Goal: Information Seeking & Learning: Compare options

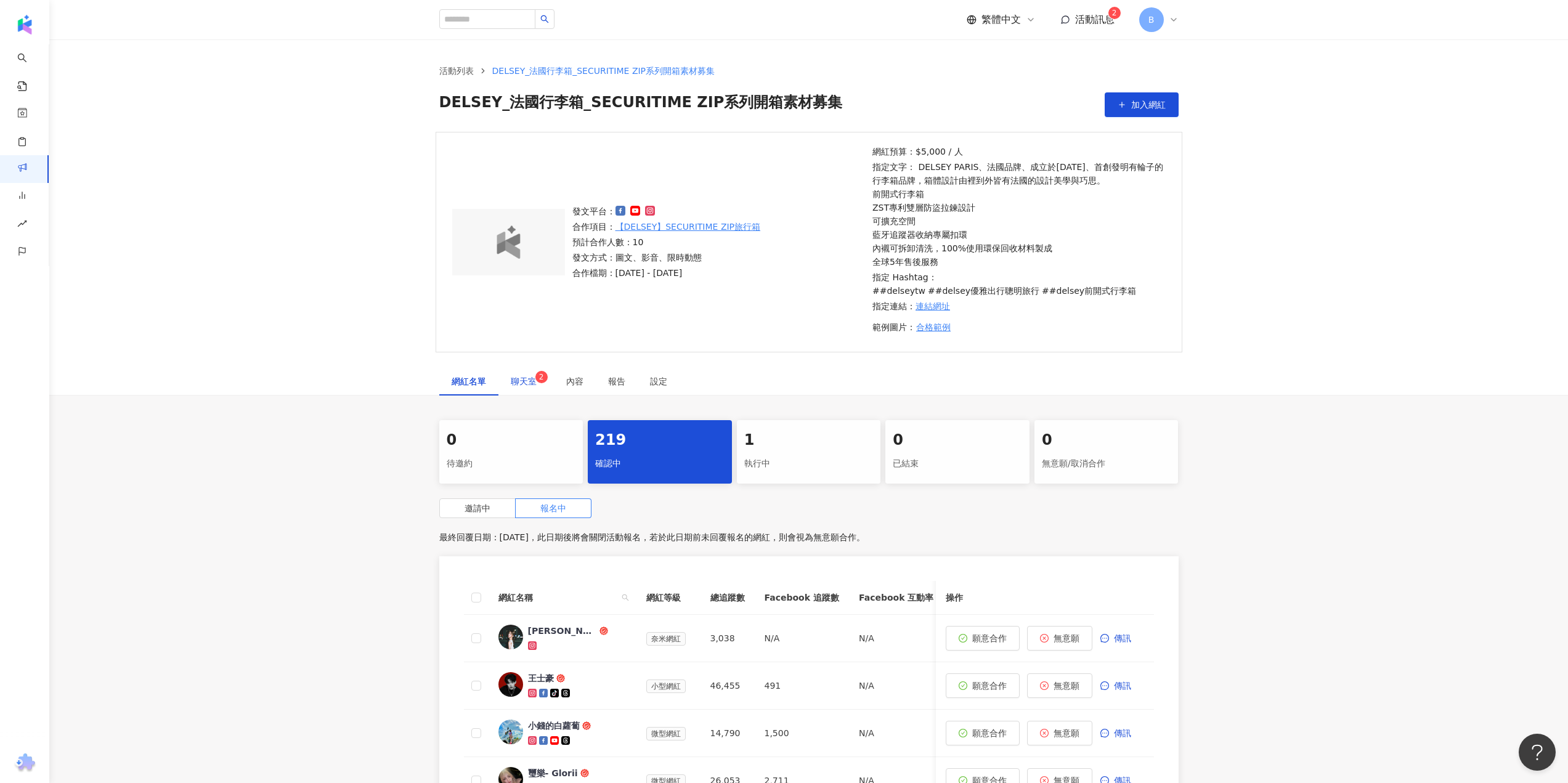
click at [522, 386] on span "聊天室 2" at bounding box center [526, 381] width 31 height 9
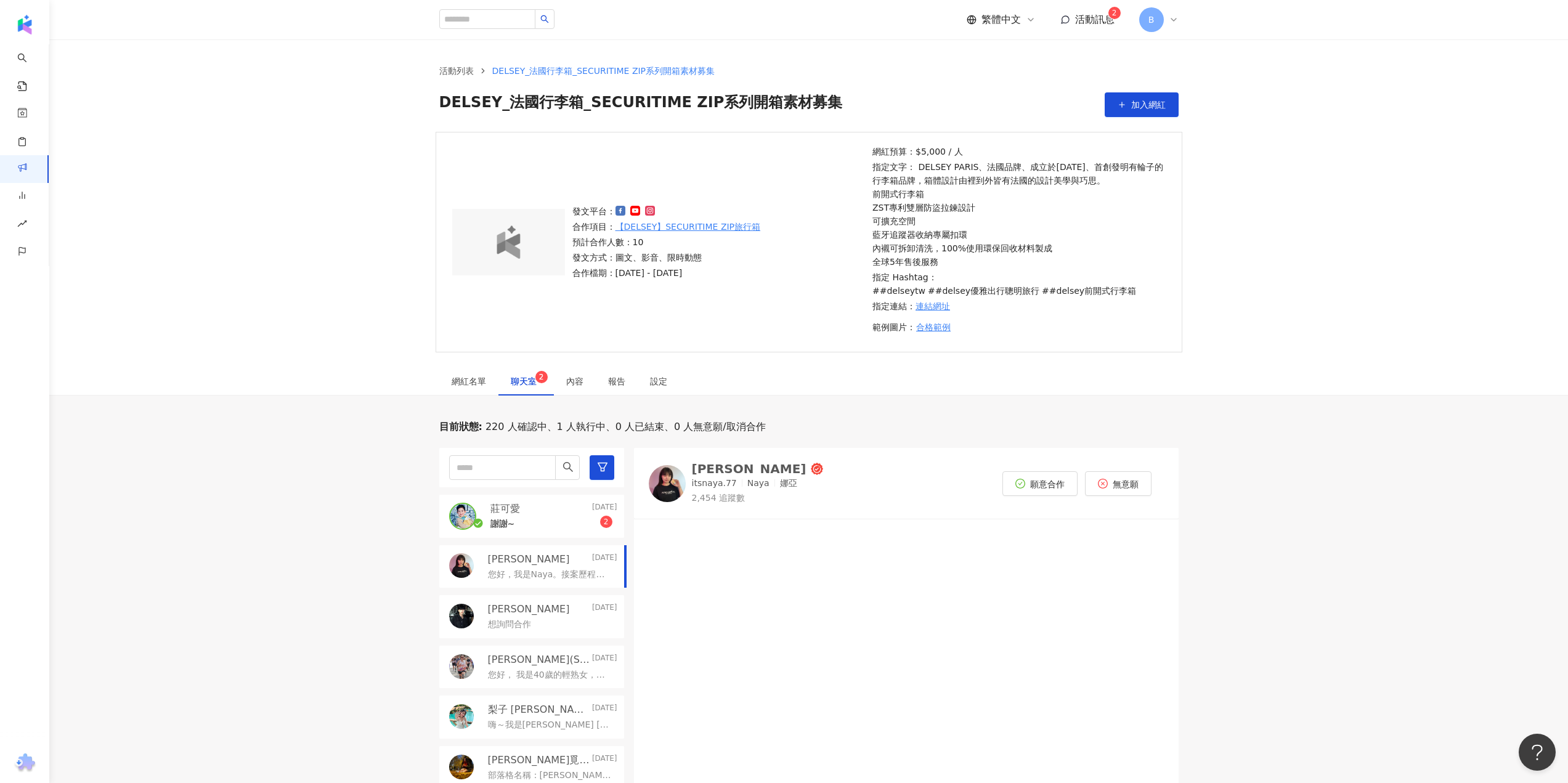
scroll to position [369, 0]
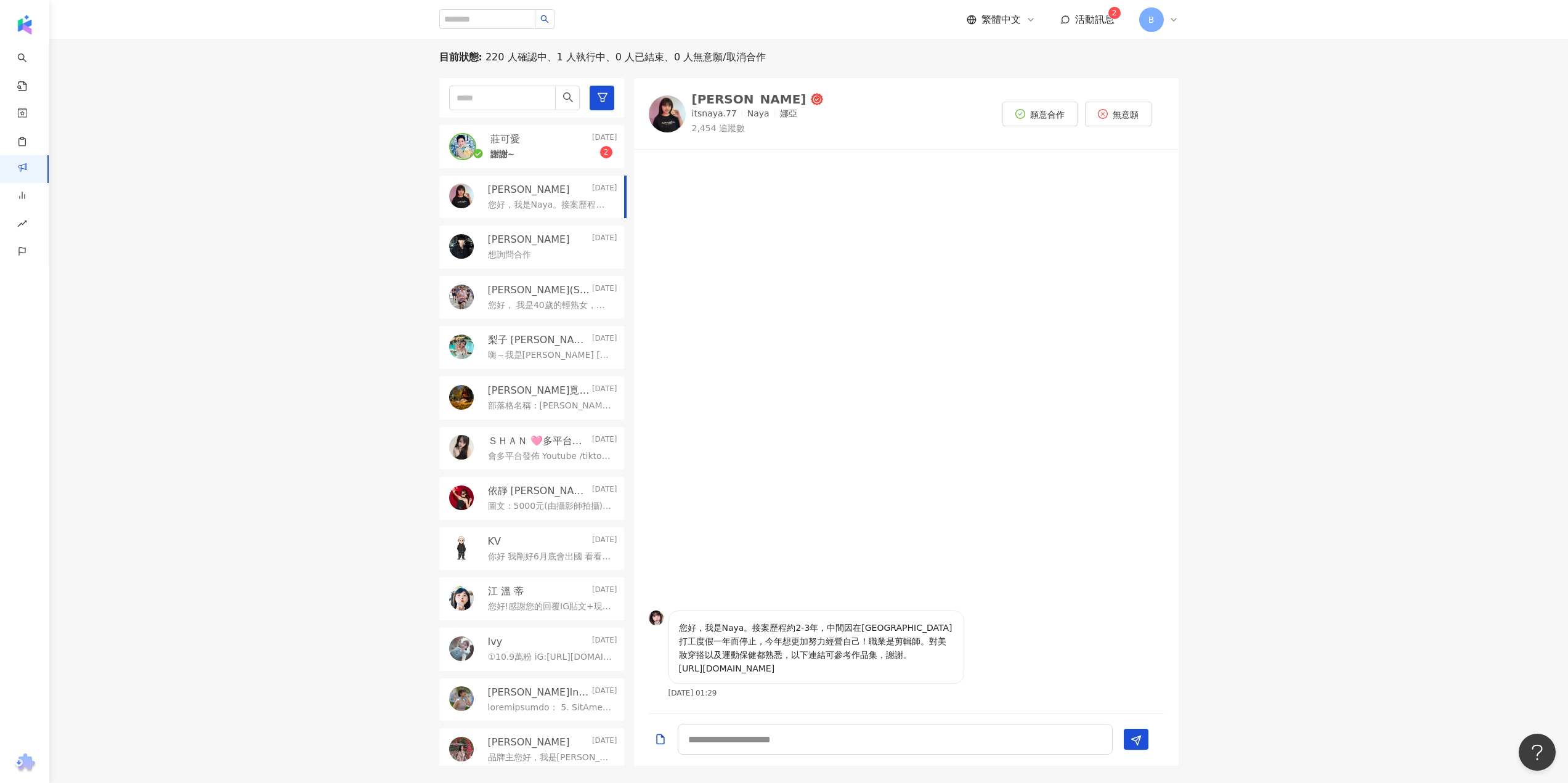
click at [547, 156] on div "謝謝~ 2" at bounding box center [554, 153] width 127 height 15
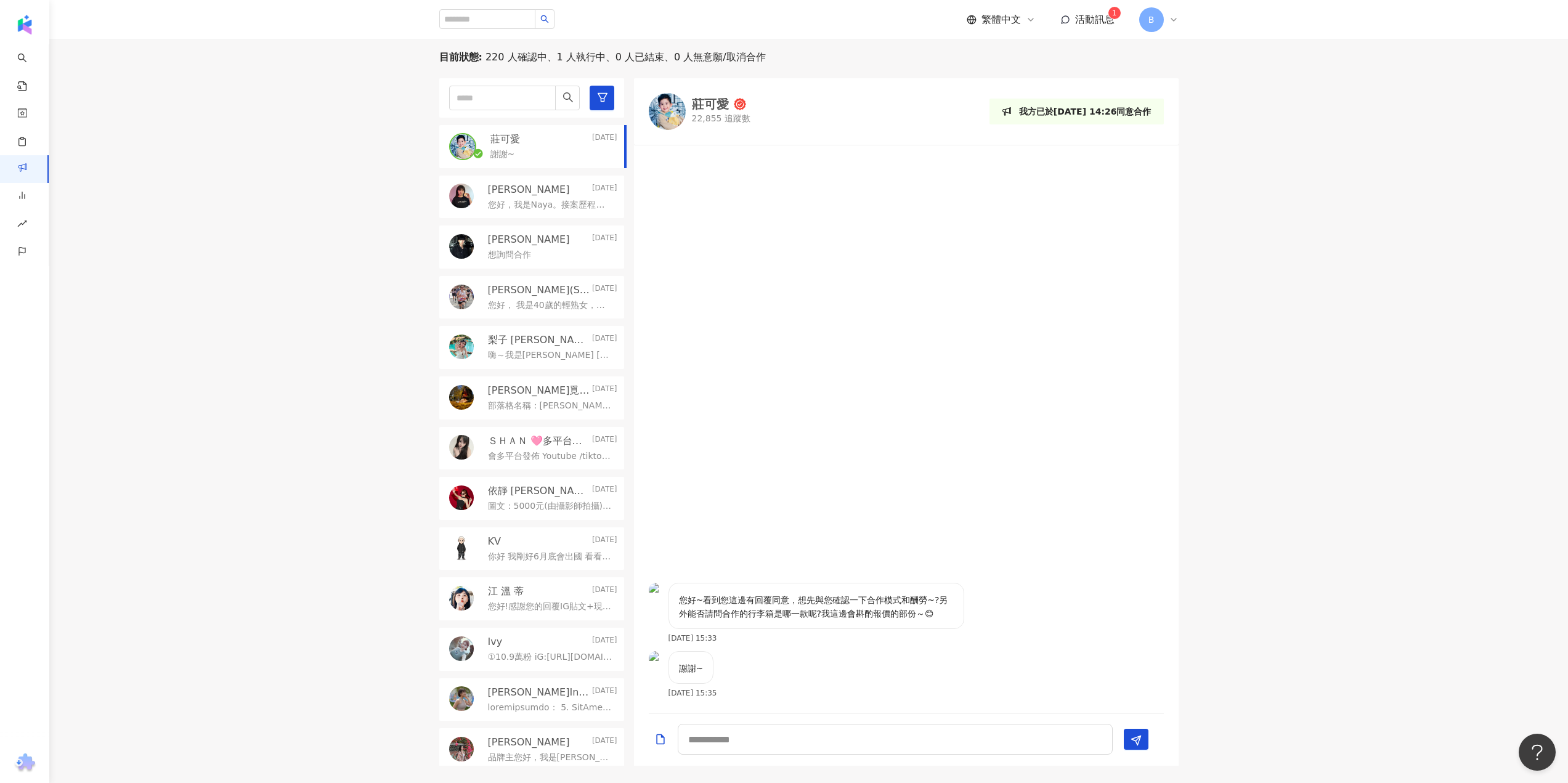
click at [459, 145] on img at bounding box center [463, 147] width 25 height 25
click at [540, 149] on div "謝謝~" at bounding box center [554, 153] width 127 height 15
click at [665, 111] on img at bounding box center [667, 112] width 37 height 37
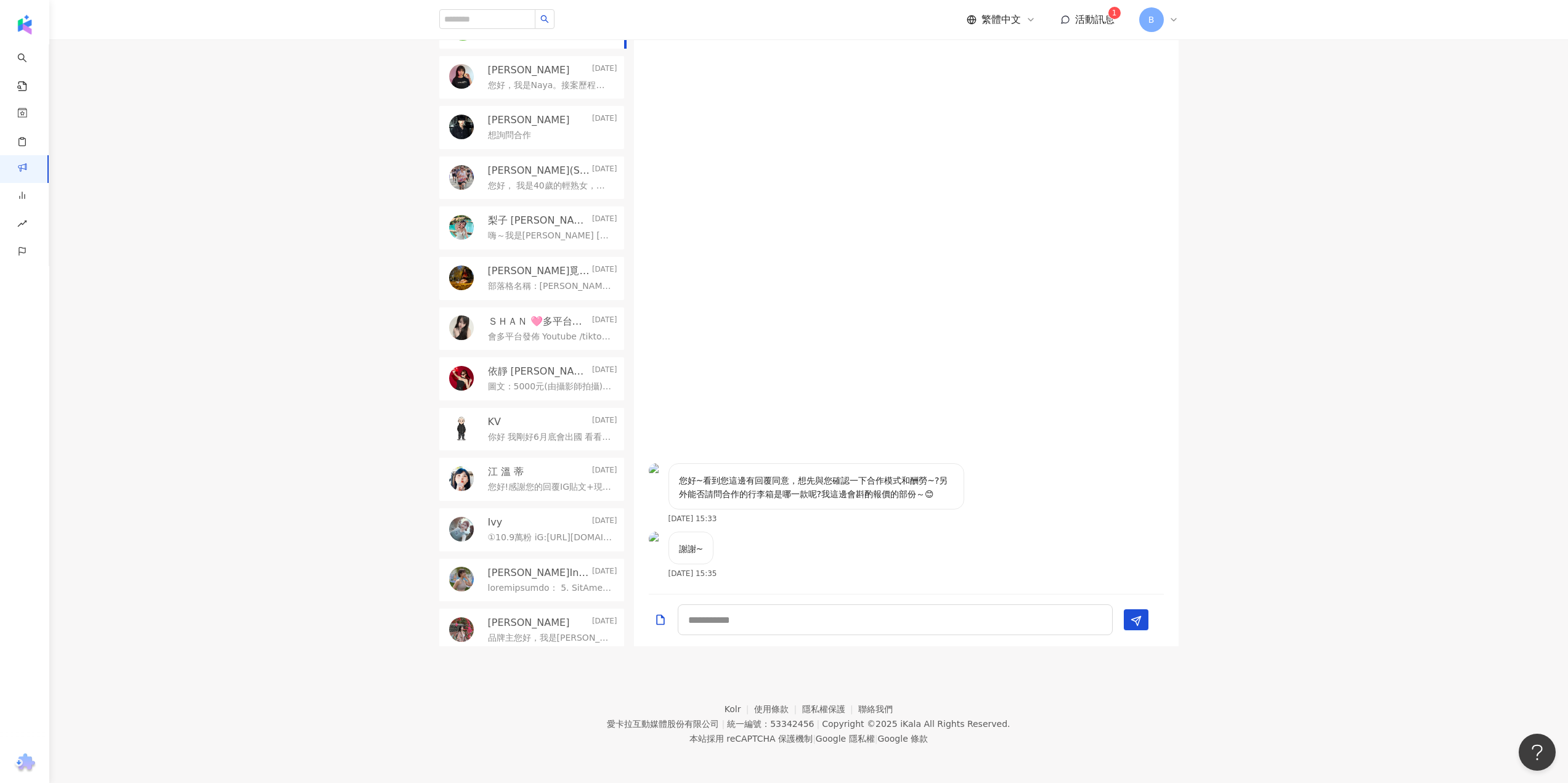
scroll to position [120, 0]
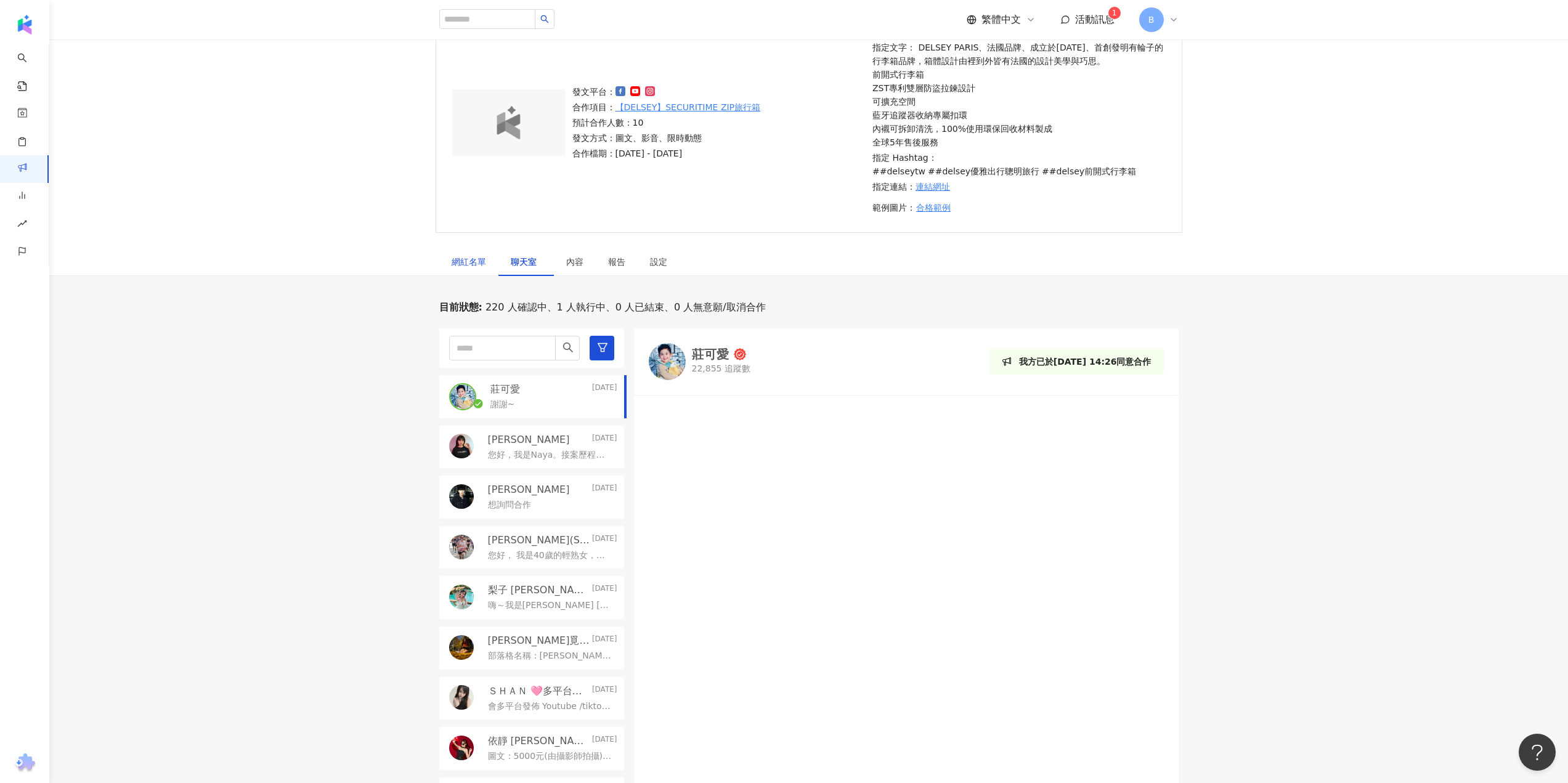
click at [464, 262] on div "網紅名單" at bounding box center [469, 261] width 34 height 13
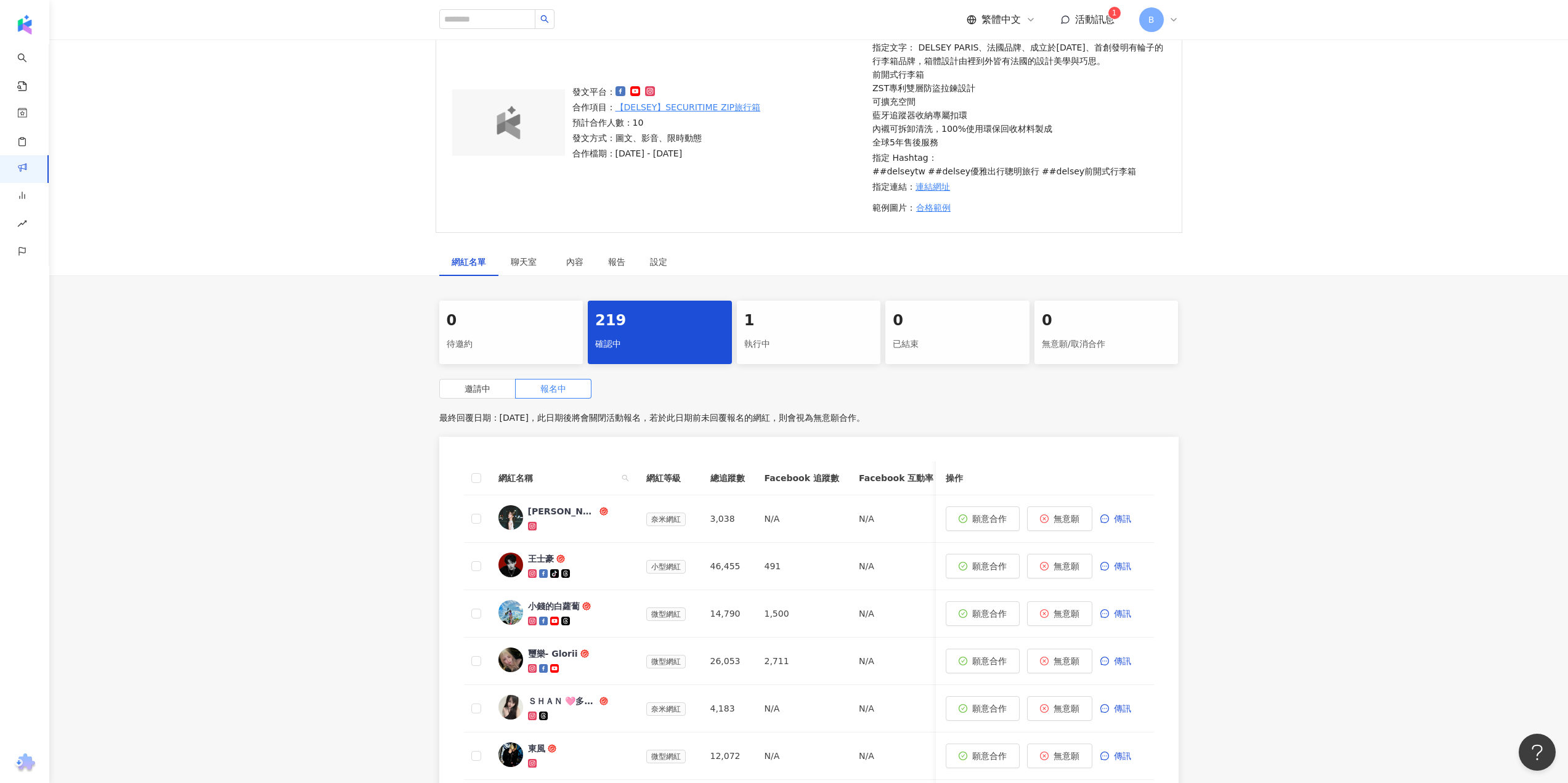
click at [800, 334] on div "執行中" at bounding box center [808, 344] width 129 height 21
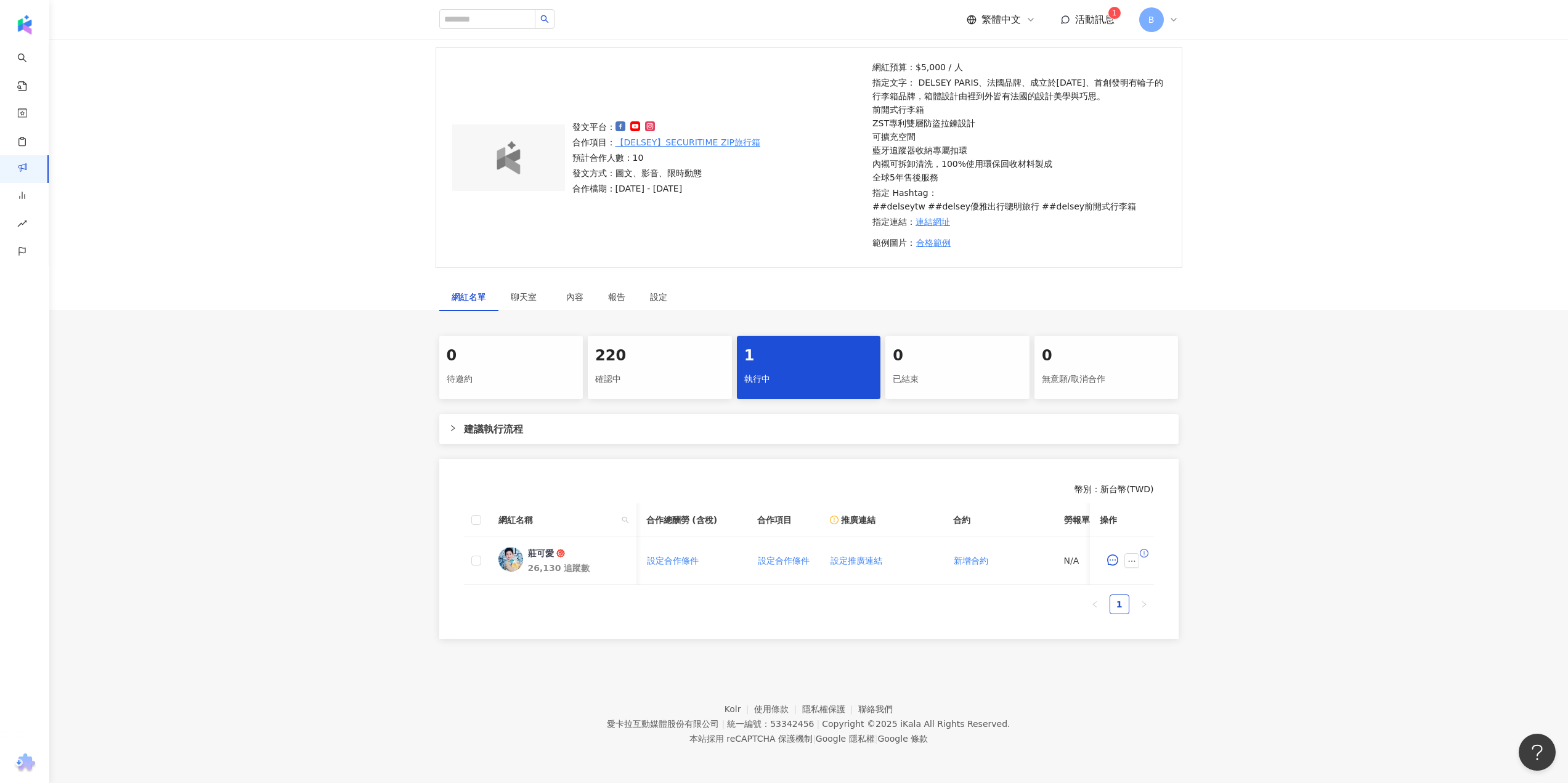
scroll to position [0, 480]
click at [1132, 557] on icon "ellipsis" at bounding box center [1131, 561] width 9 height 9
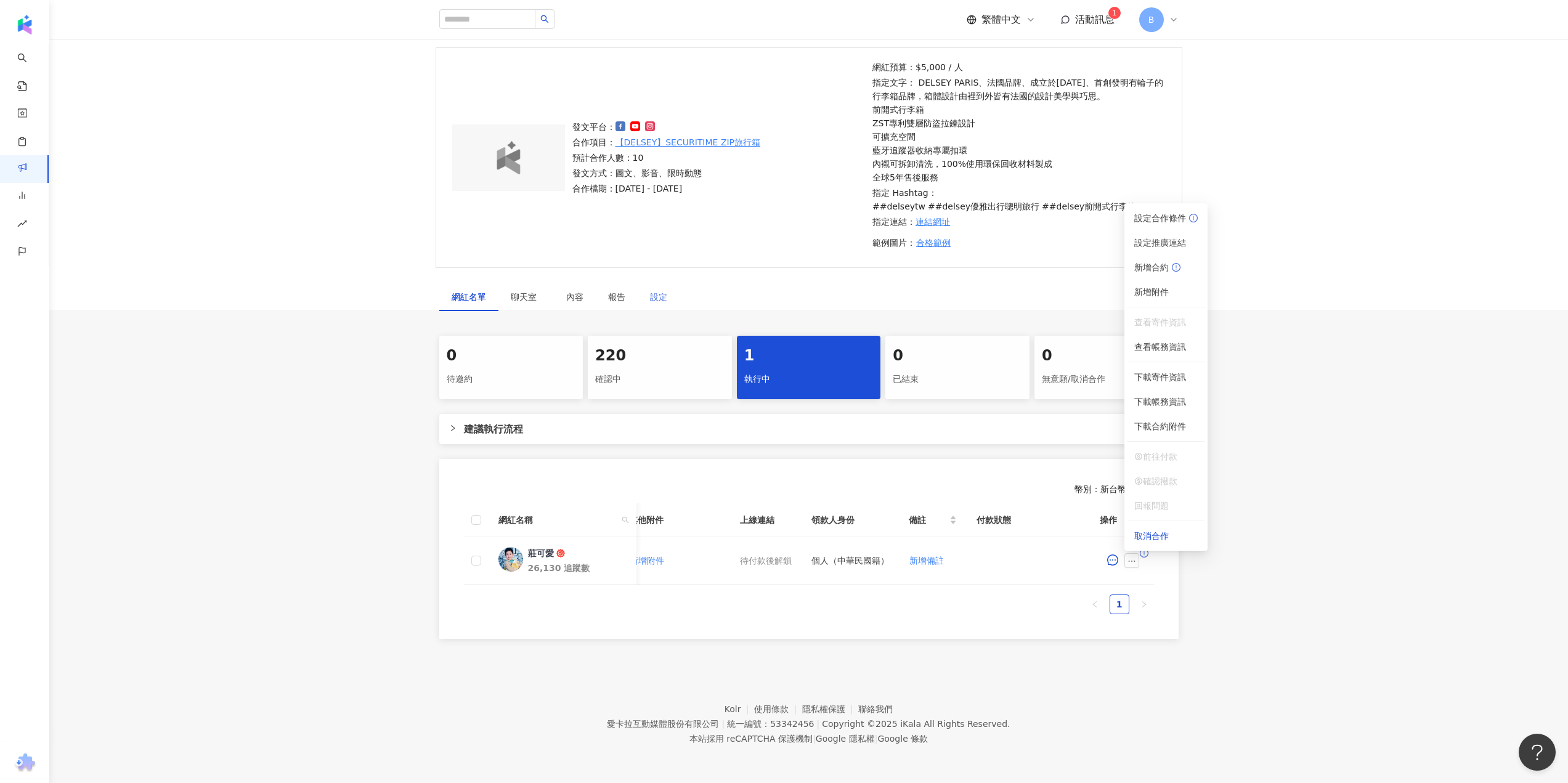
scroll to position [0, 0]
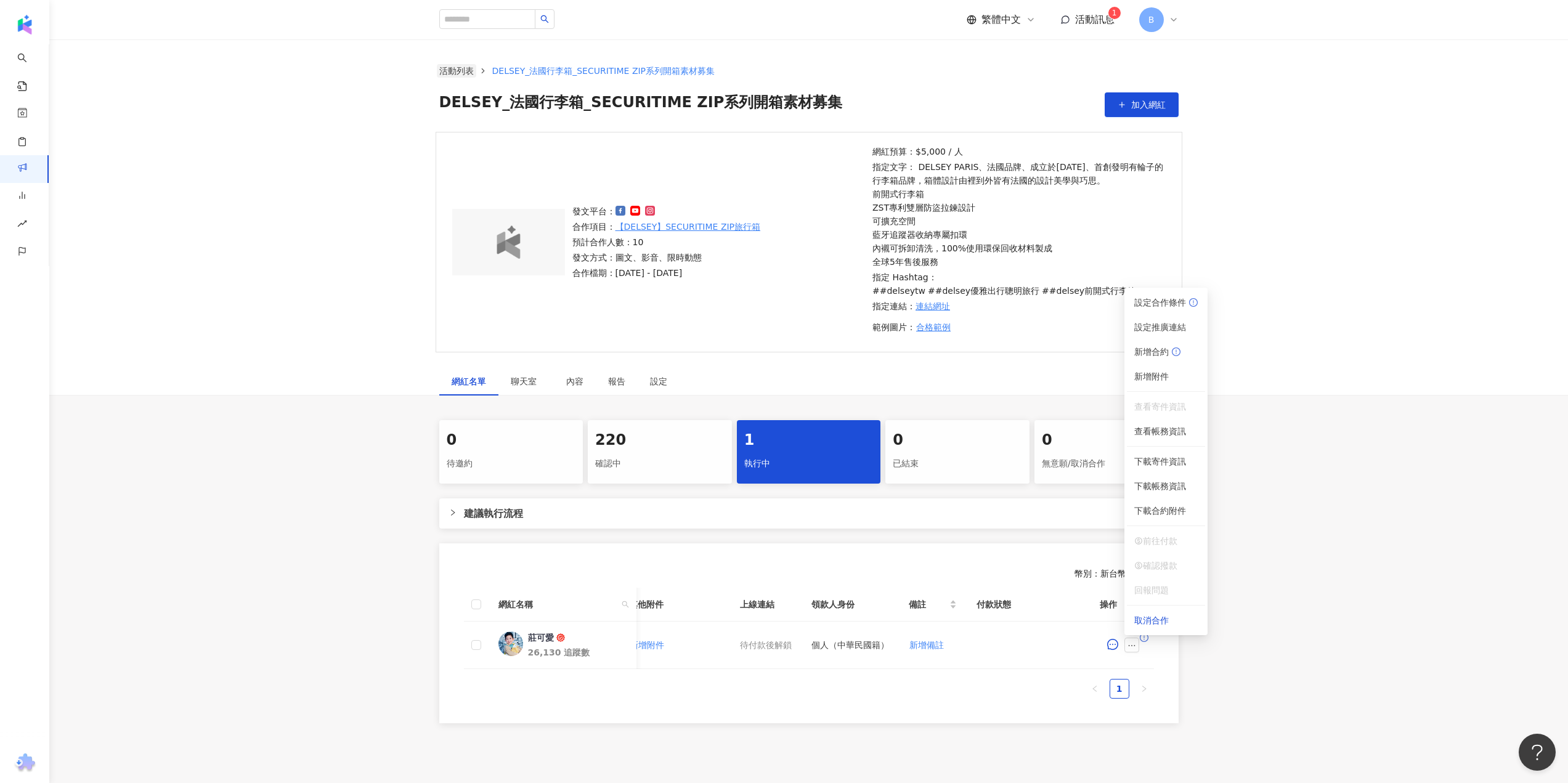
click at [462, 70] on link "活動列表" at bounding box center [456, 70] width 40 height 13
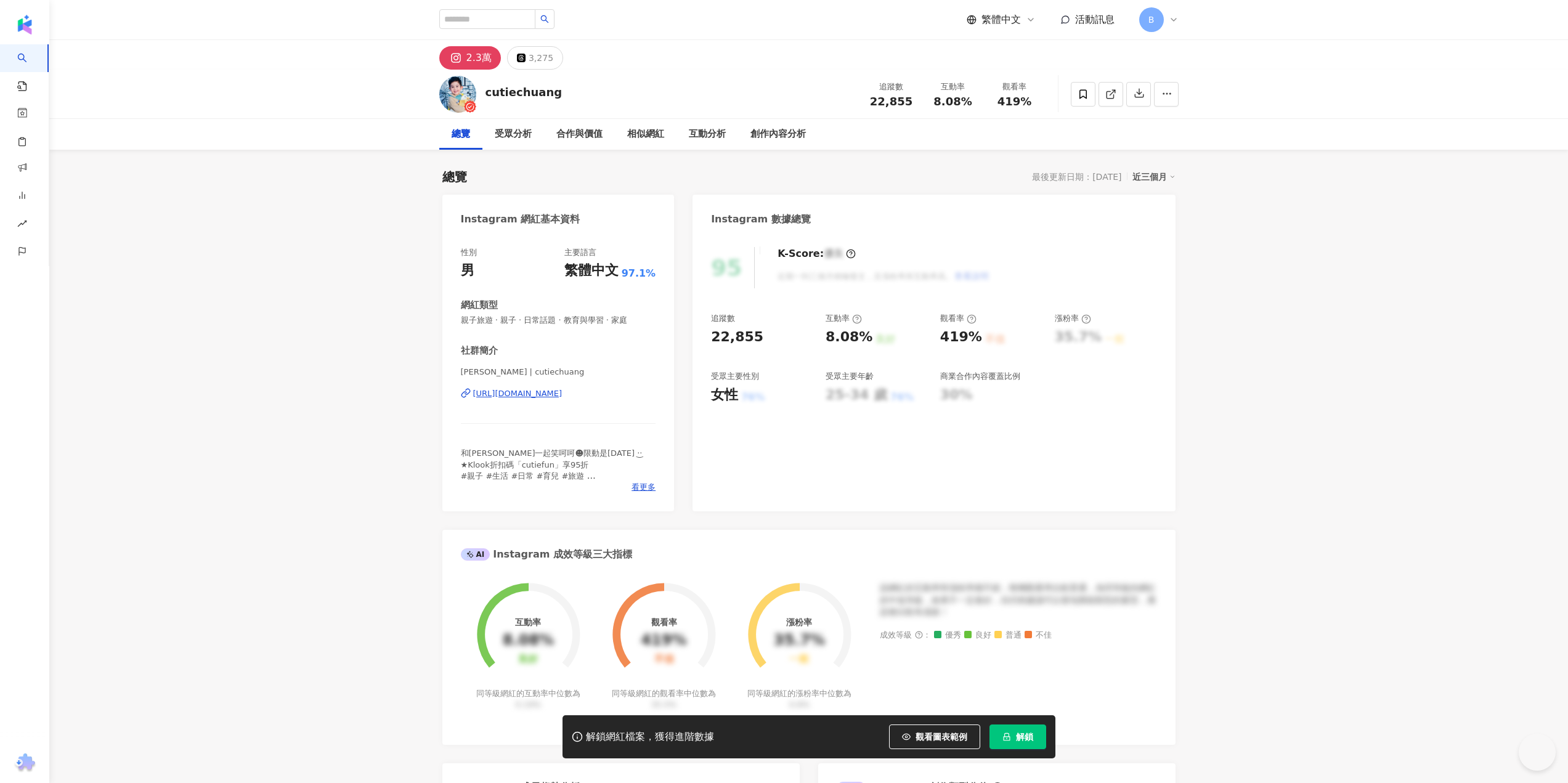
click at [1017, 739] on span "解鎖" at bounding box center [1025, 736] width 17 height 10
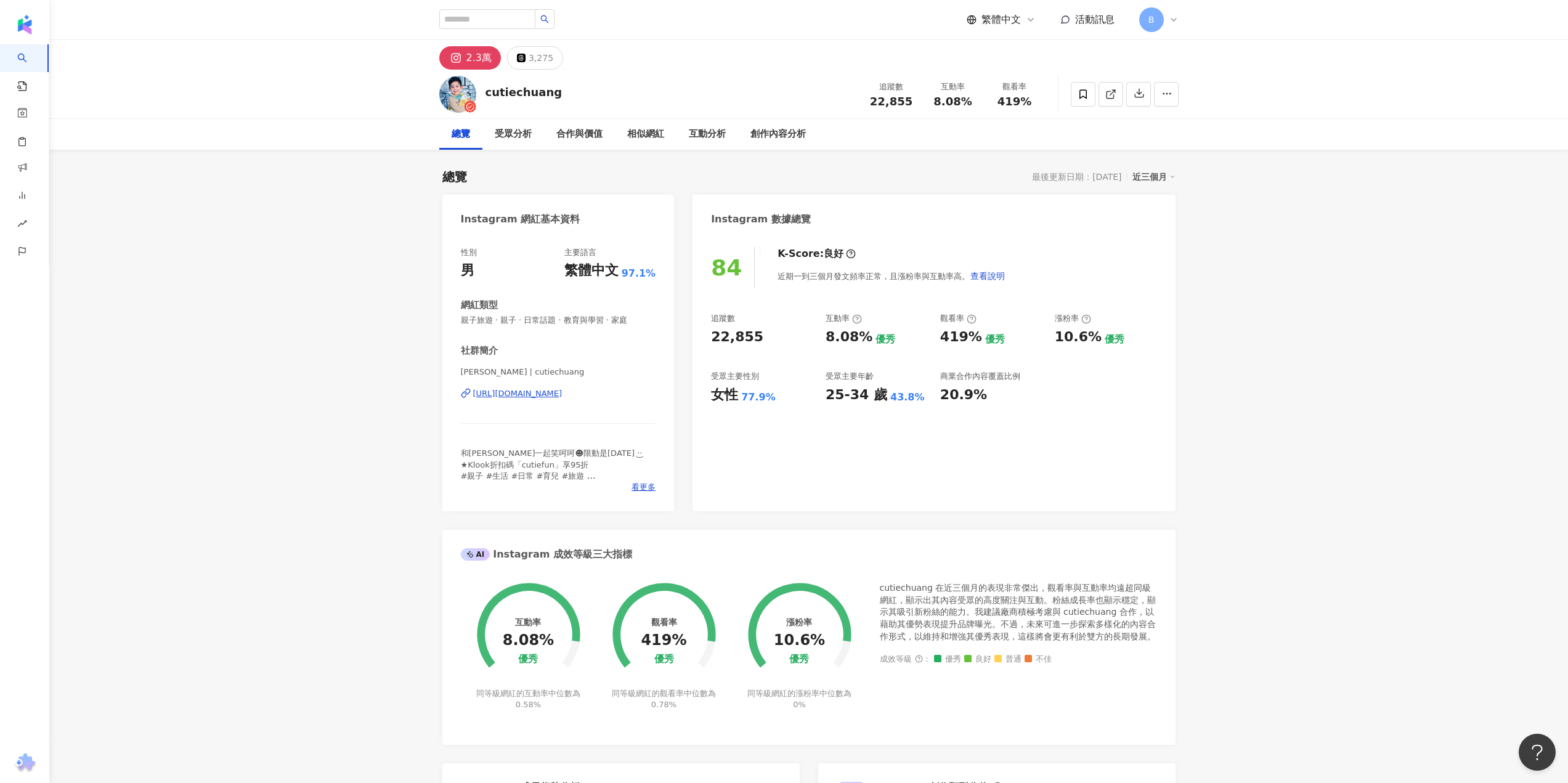
click at [524, 393] on div "https://www.instagram.com/cutiechuang/" at bounding box center [518, 393] width 89 height 11
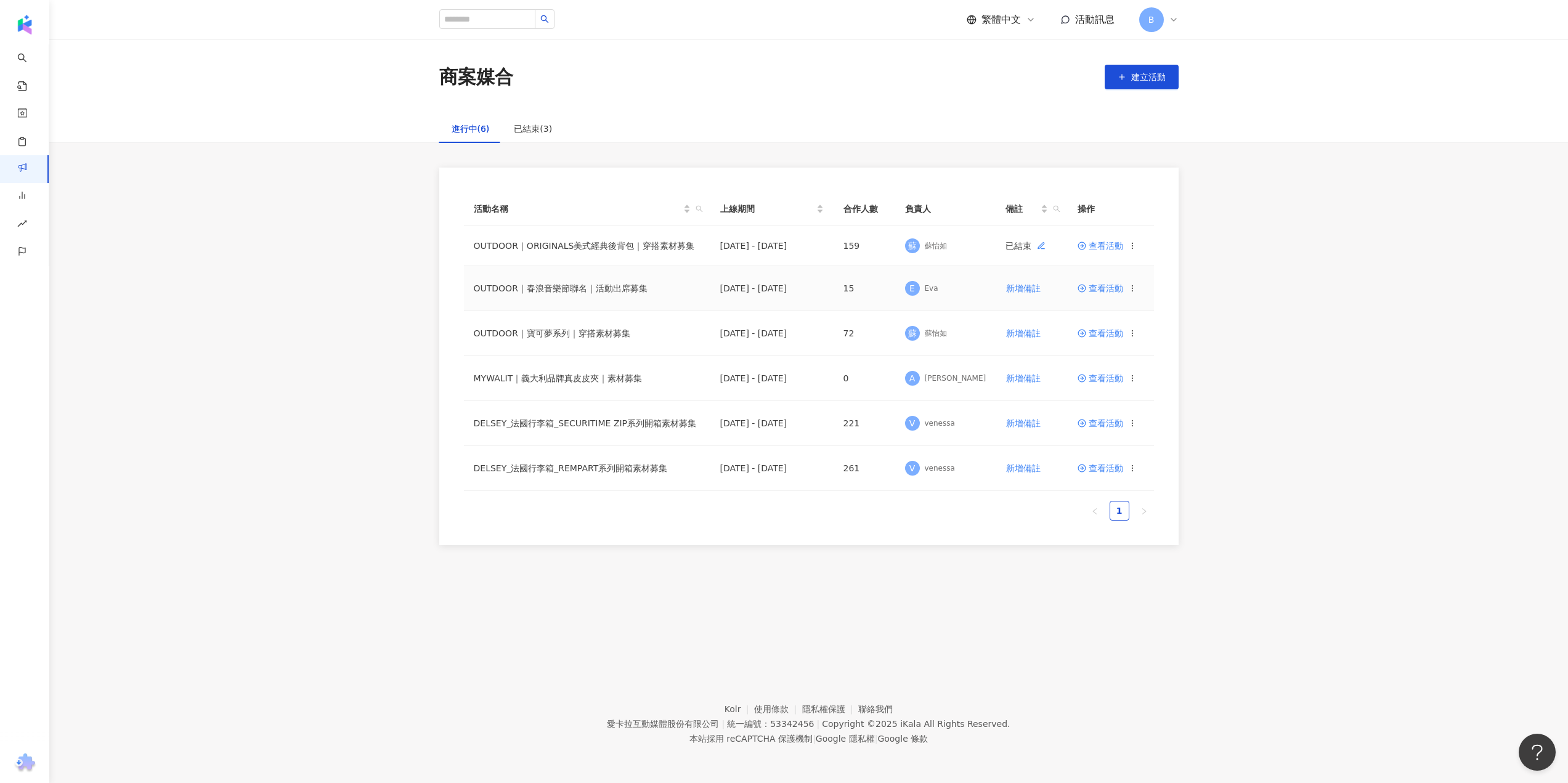
click at [1109, 292] on span "查看活動" at bounding box center [1100, 288] width 46 height 9
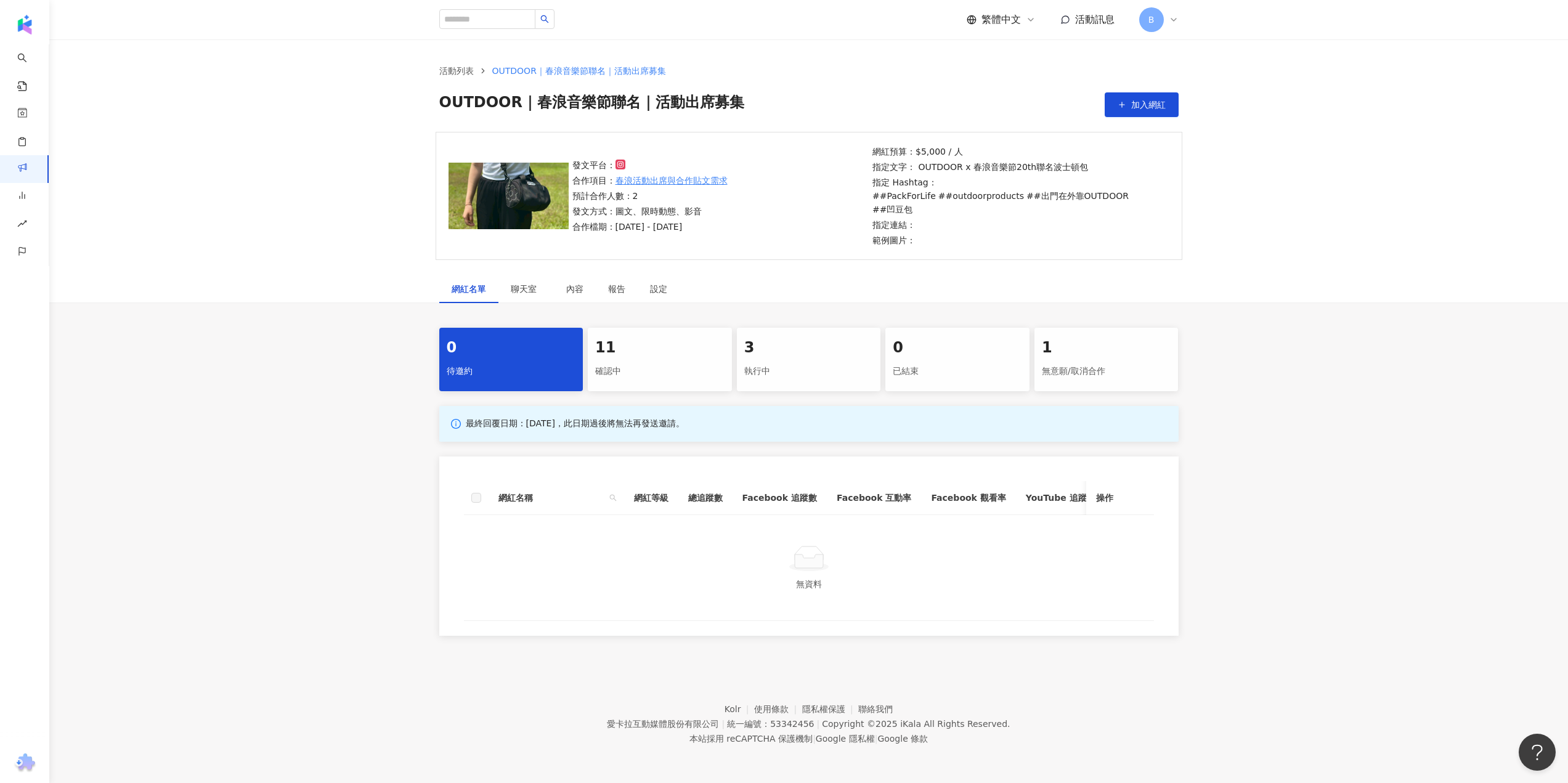
click at [793, 361] on div "執行中" at bounding box center [808, 371] width 129 height 21
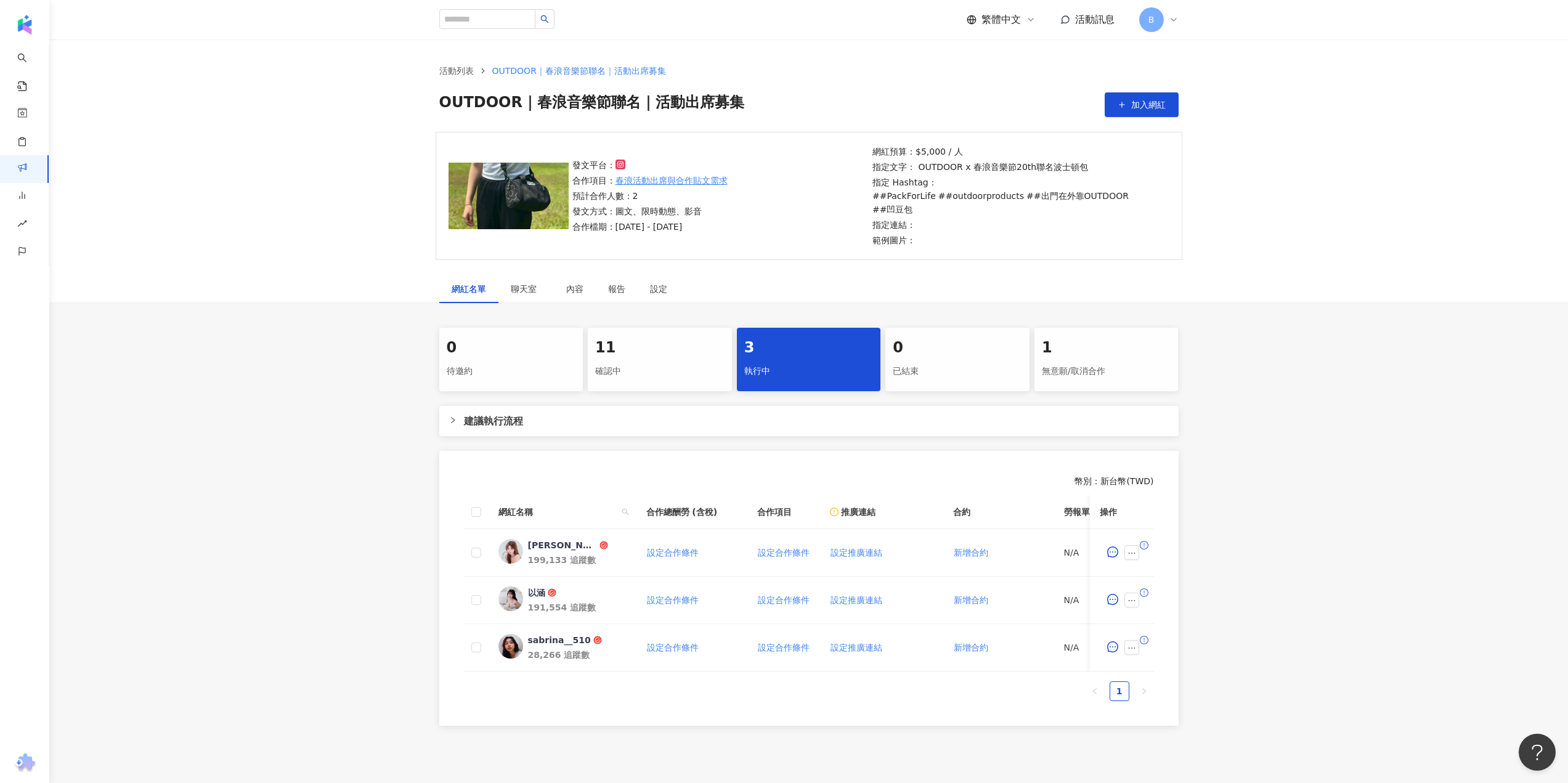
click at [620, 345] on div "11 確認中" at bounding box center [659, 360] width 144 height 64
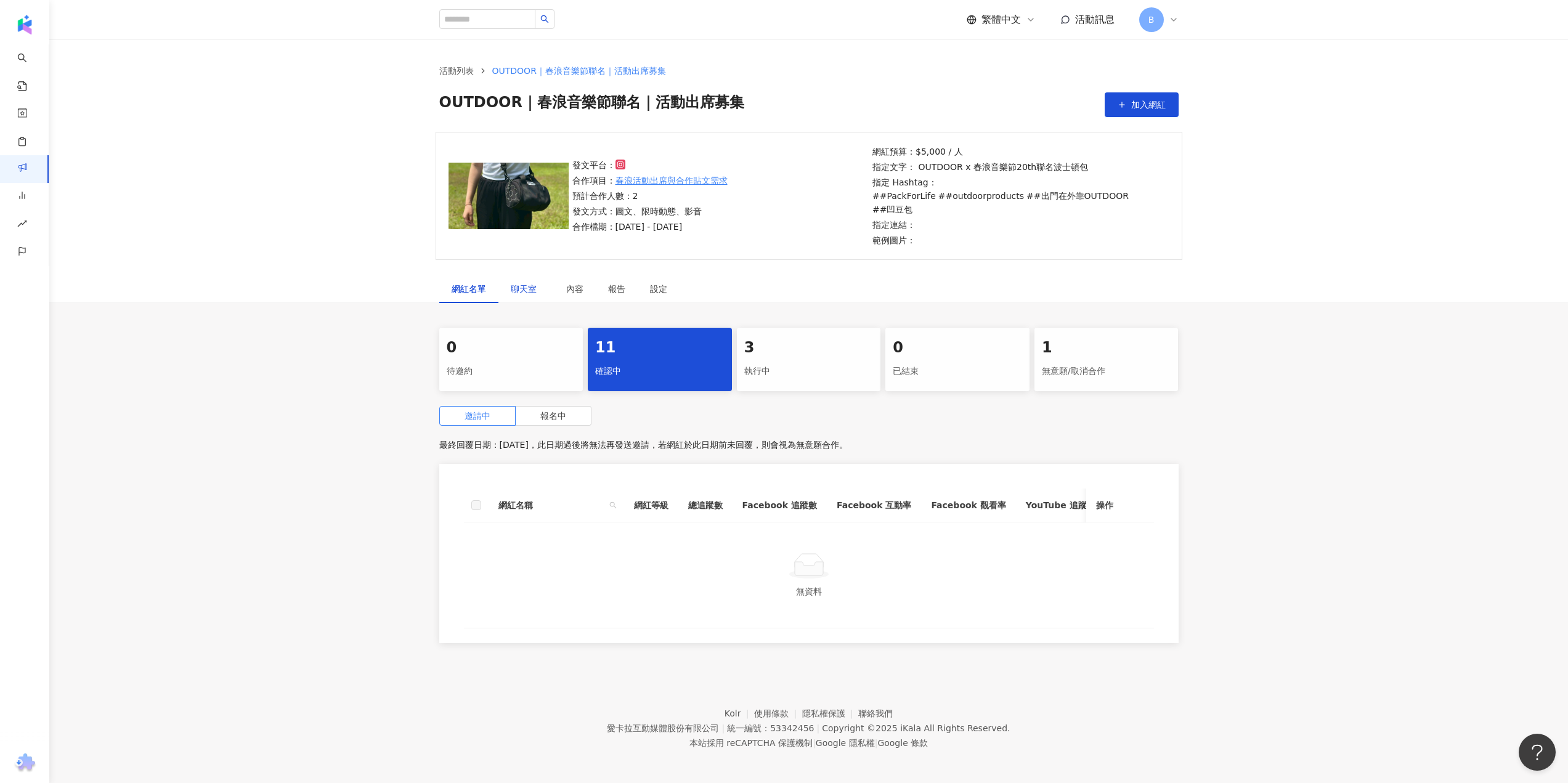
click at [524, 285] on span "聊天室" at bounding box center [526, 288] width 31 height 9
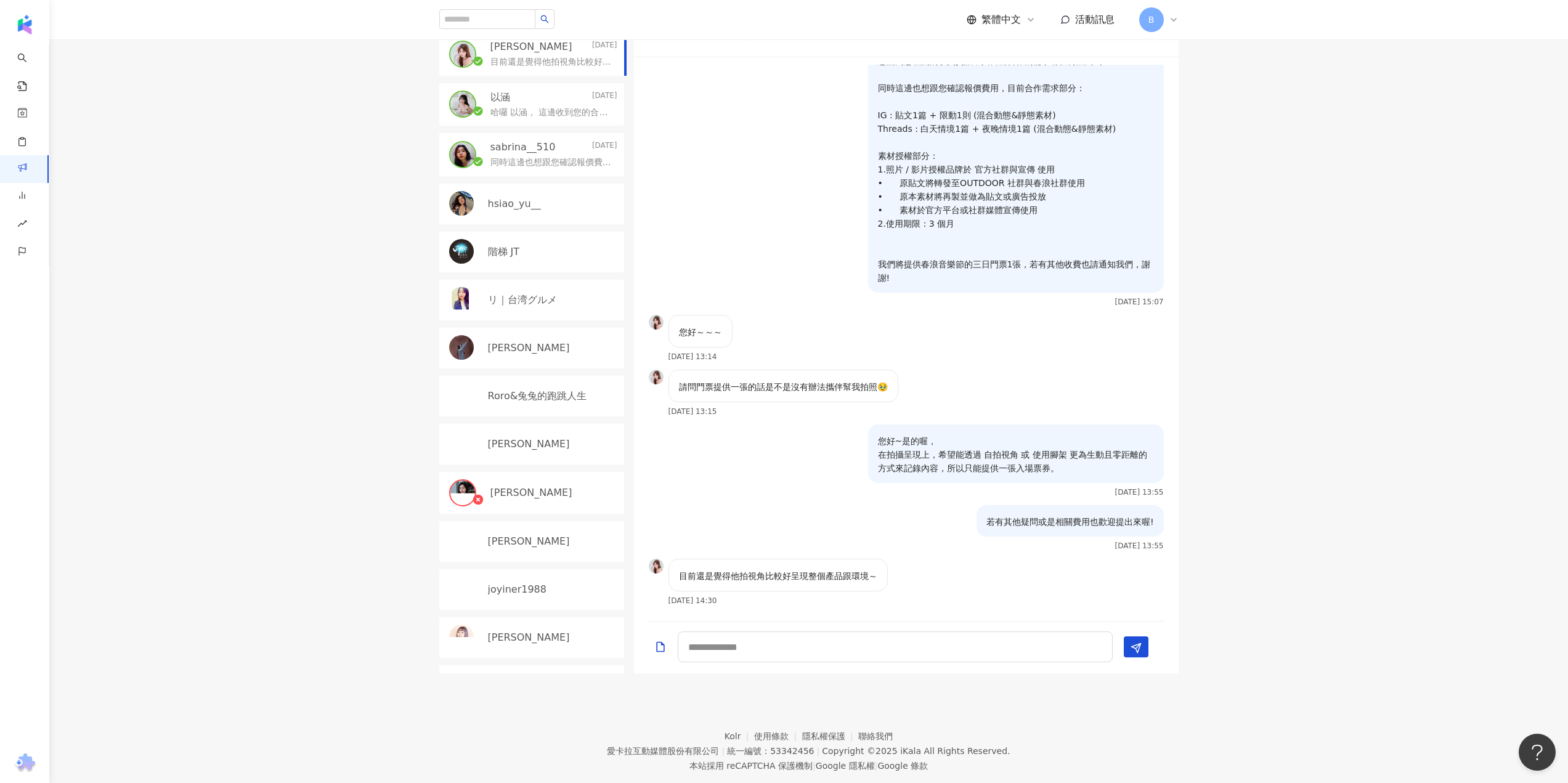
scroll to position [123, 0]
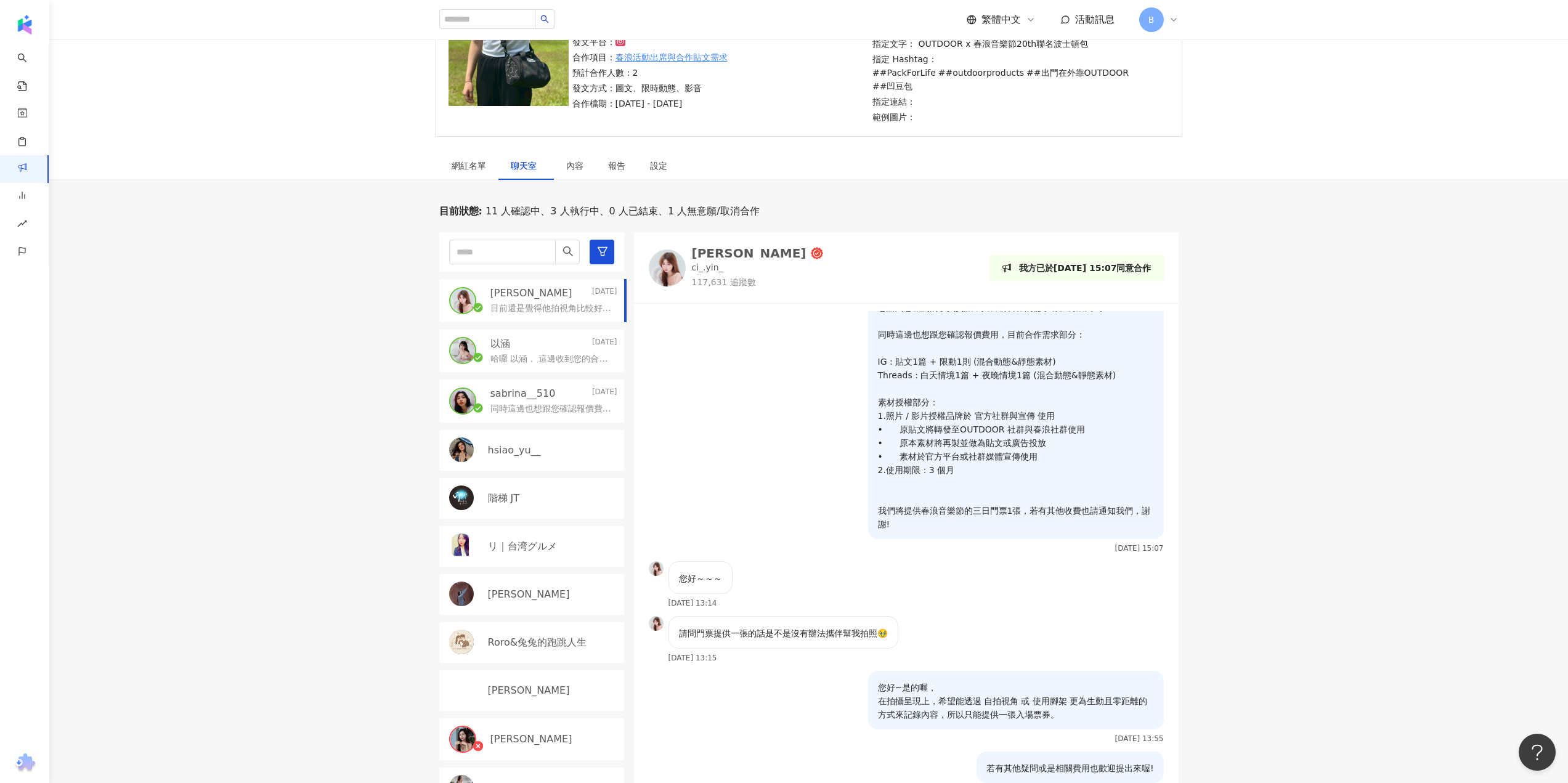
click at [548, 353] on p "哈囉 以涵， 這邊收到您的合作報名， 想請問您相關的收費資訊，與目前合作的需求有任何疑問嗎? 同時這邊也想跟您確認報價費用，目前合作需求部分： IG : 貼文…" at bounding box center [551, 359] width 122 height 12
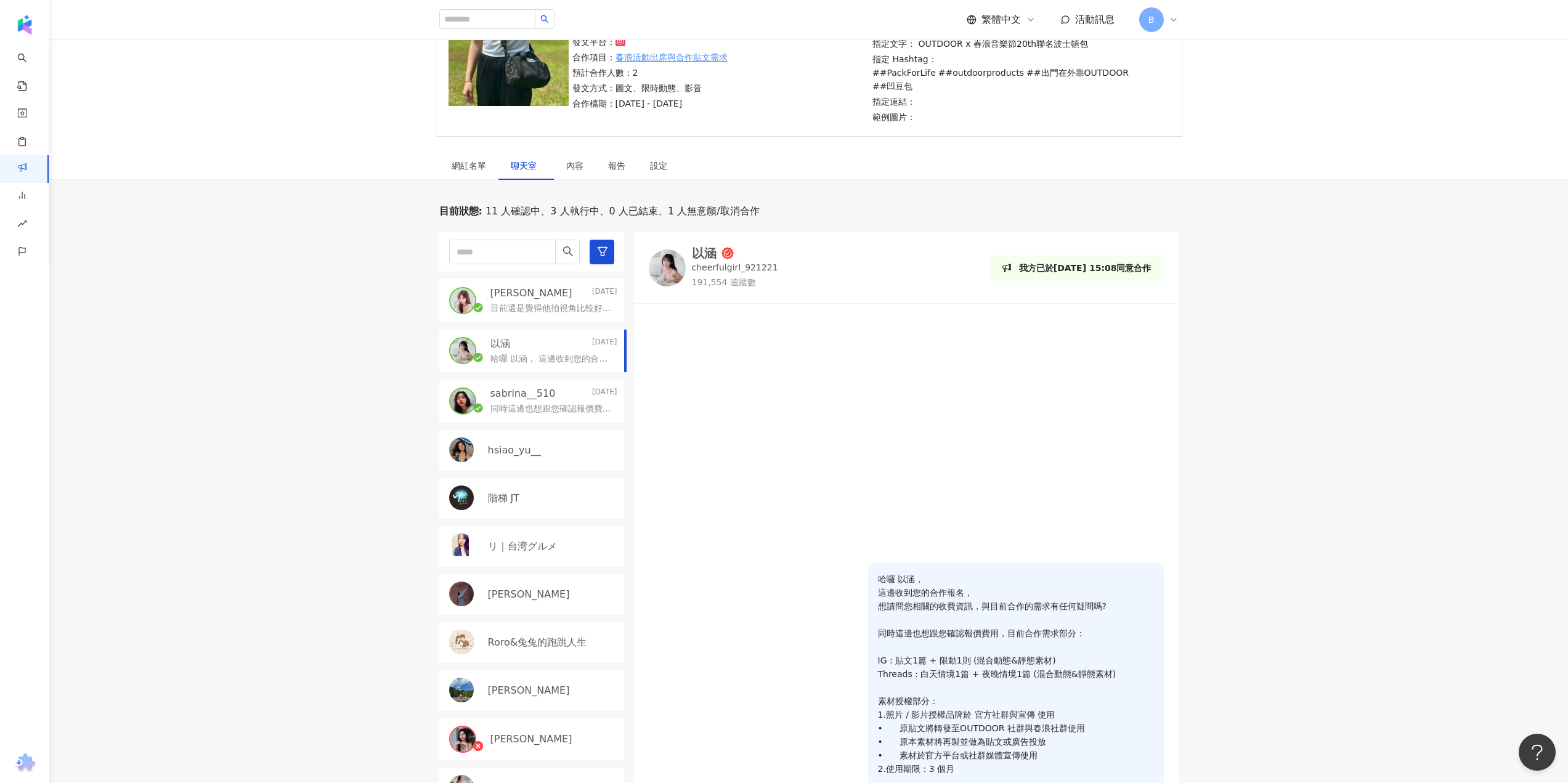
scroll to position [246, 0]
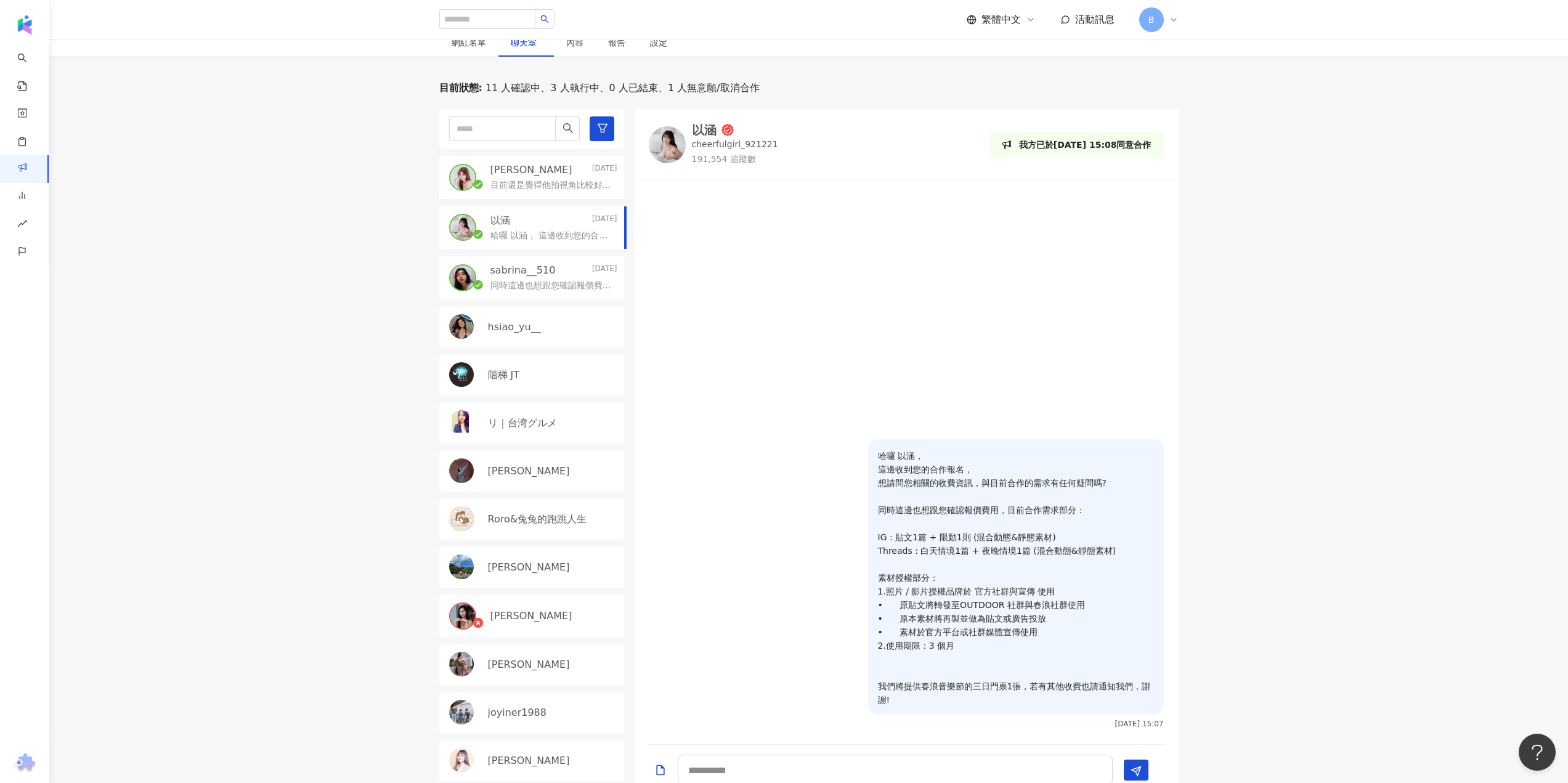
click at [518, 280] on p "同時這邊也想跟您確認報價費用，目前合作需求部分： IG : 貼文1篇 + 限動1則 (混合動態&靜態素材) Threads : 白天情境1篇 + 夜晚情境1篇…" at bounding box center [551, 286] width 122 height 12
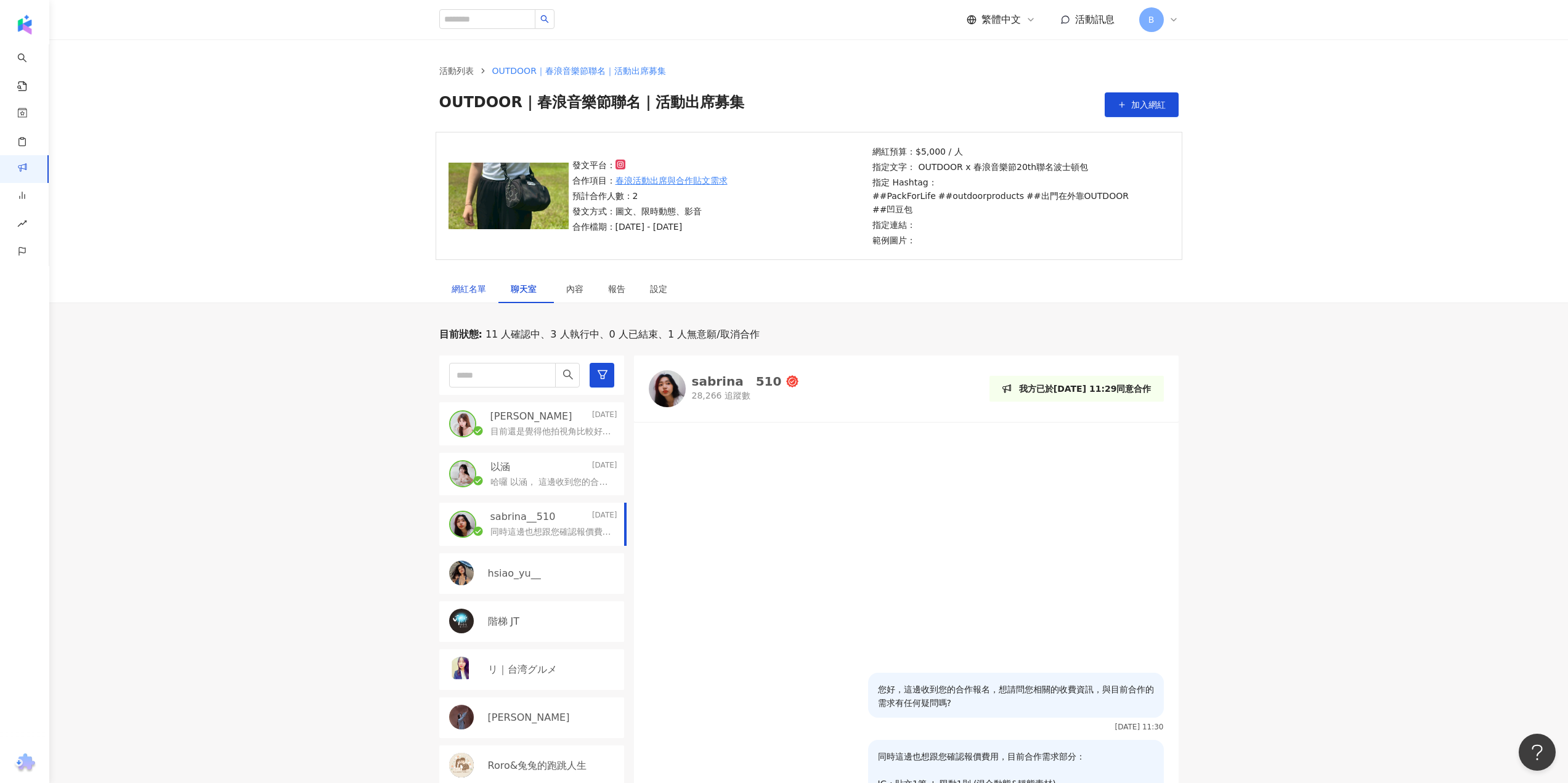
click at [462, 282] on div "網紅名單" at bounding box center [469, 288] width 34 height 13
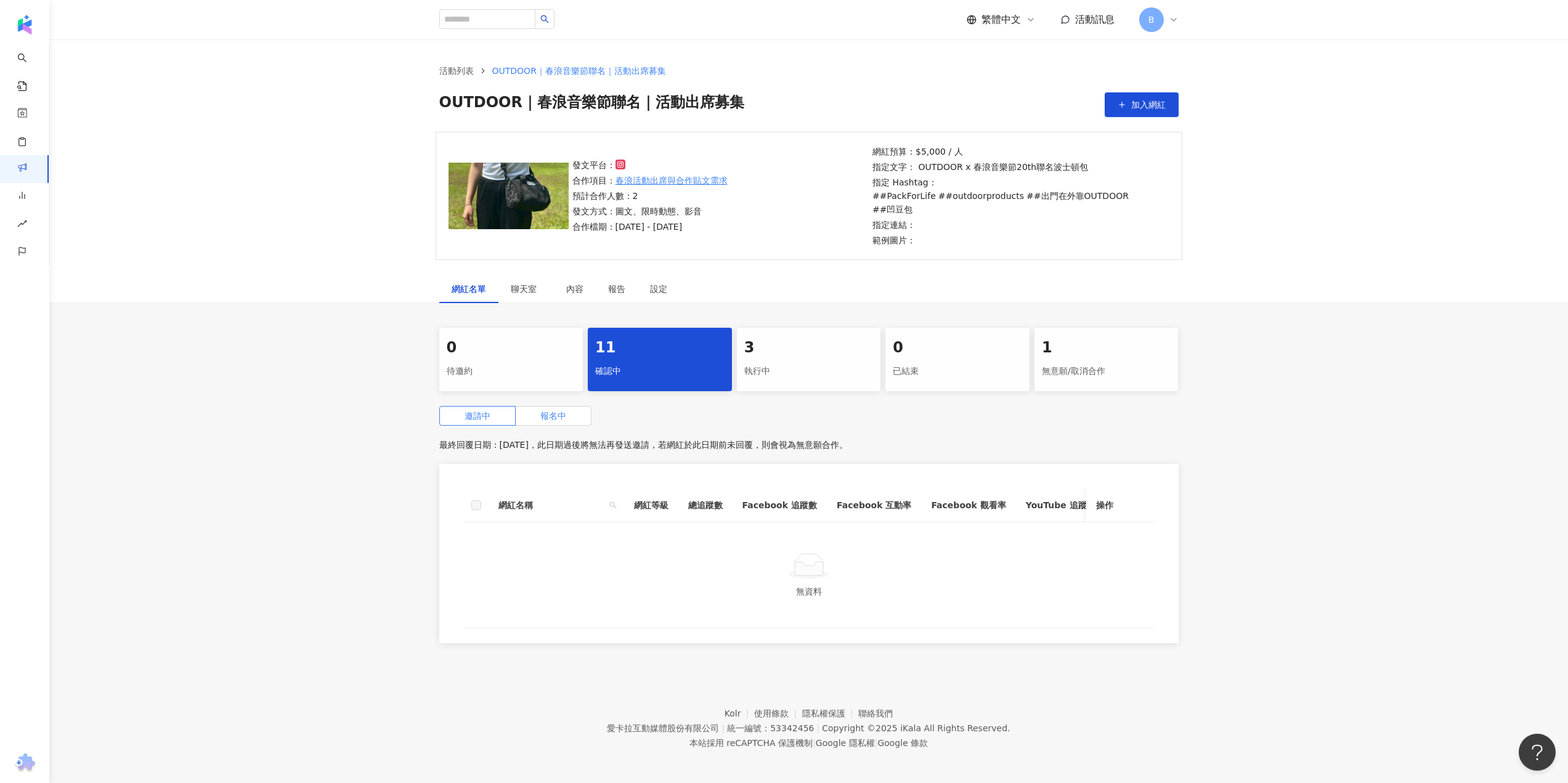
click at [554, 411] on span "報名中" at bounding box center [553, 416] width 26 height 10
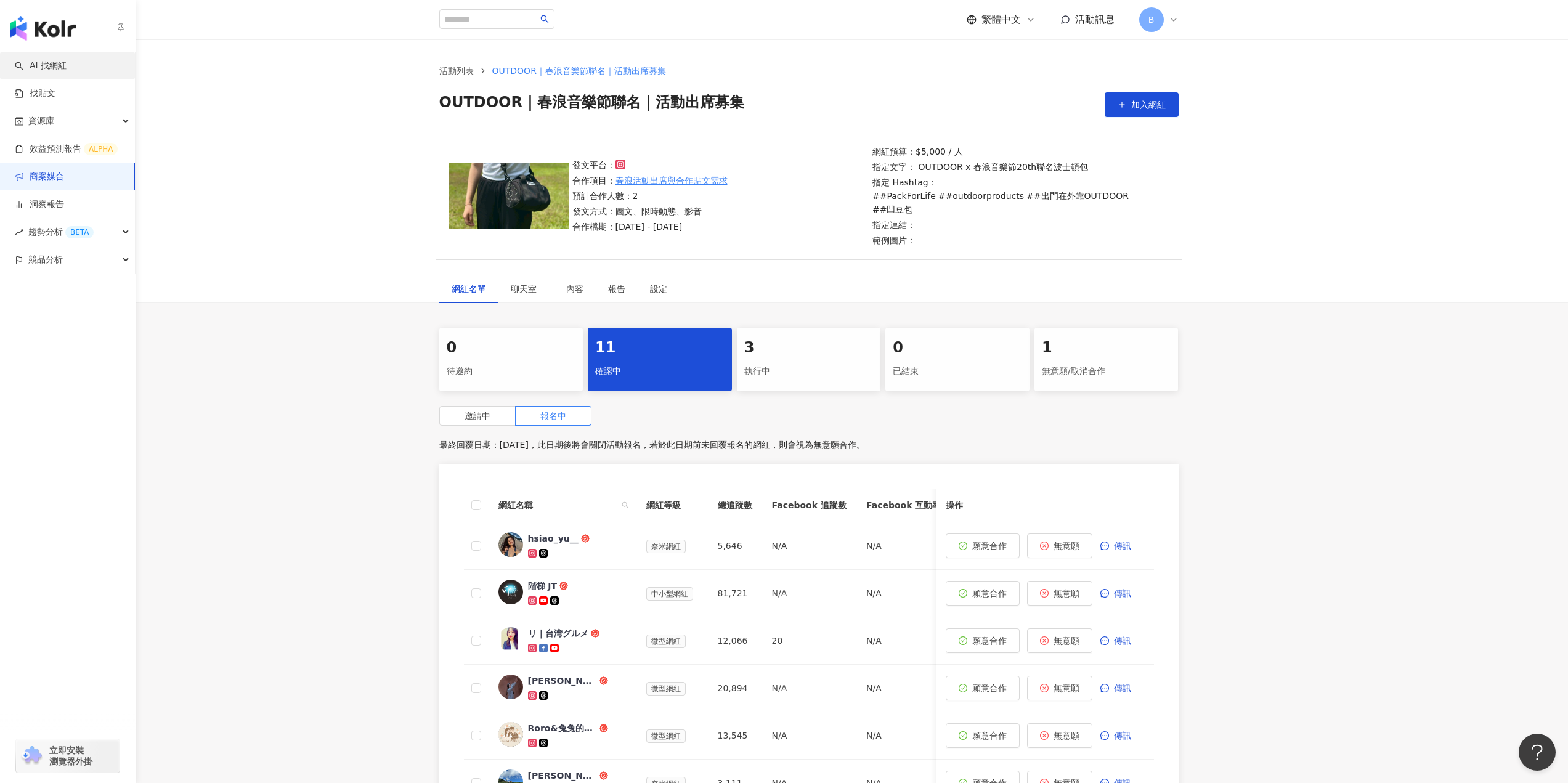
click at [43, 70] on link "AI 找網紅" at bounding box center [40, 66] width 52 height 12
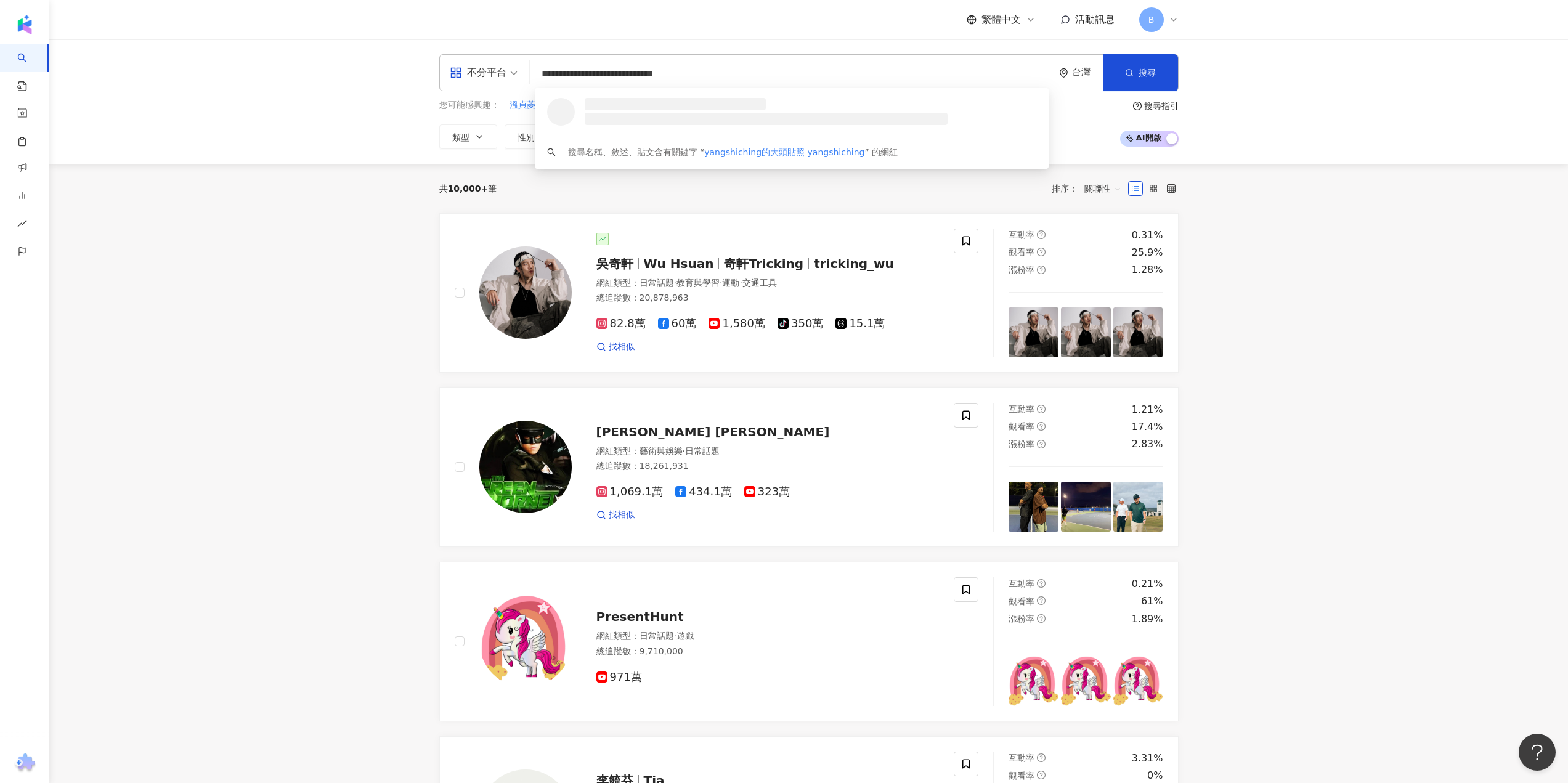
drag, startPoint x: 652, startPoint y: 75, endPoint x: 505, endPoint y: 76, distance: 147.0
click at [505, 76] on div "**********" at bounding box center [808, 73] width 739 height 37
type input "**********"
click at [624, 75] on input "**********" at bounding box center [791, 74] width 514 height 23
click at [622, 109] on div "Yang Shi Ching" at bounding box center [620, 104] width 80 height 12
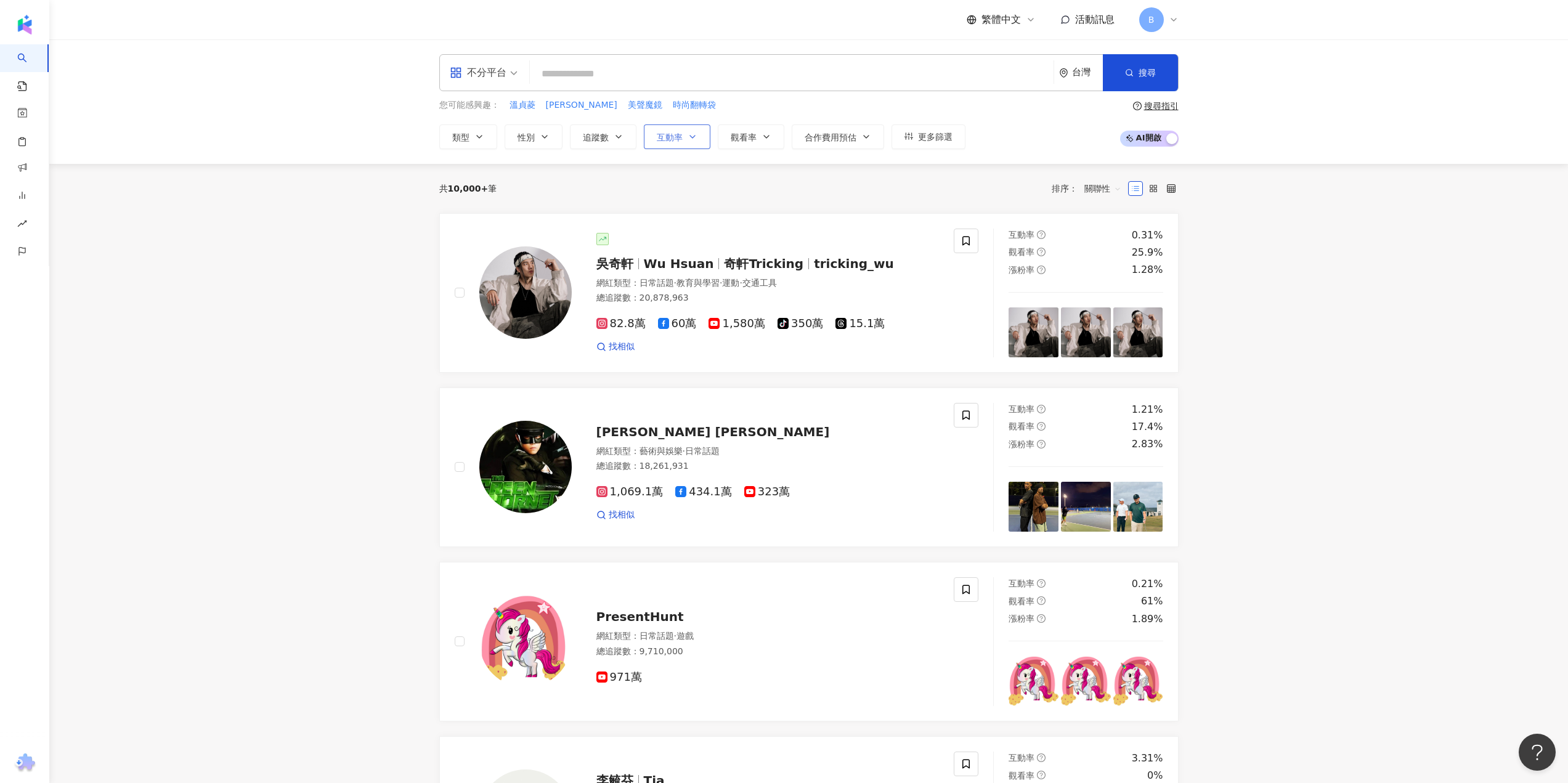
paste input "*********"
type input "*********"
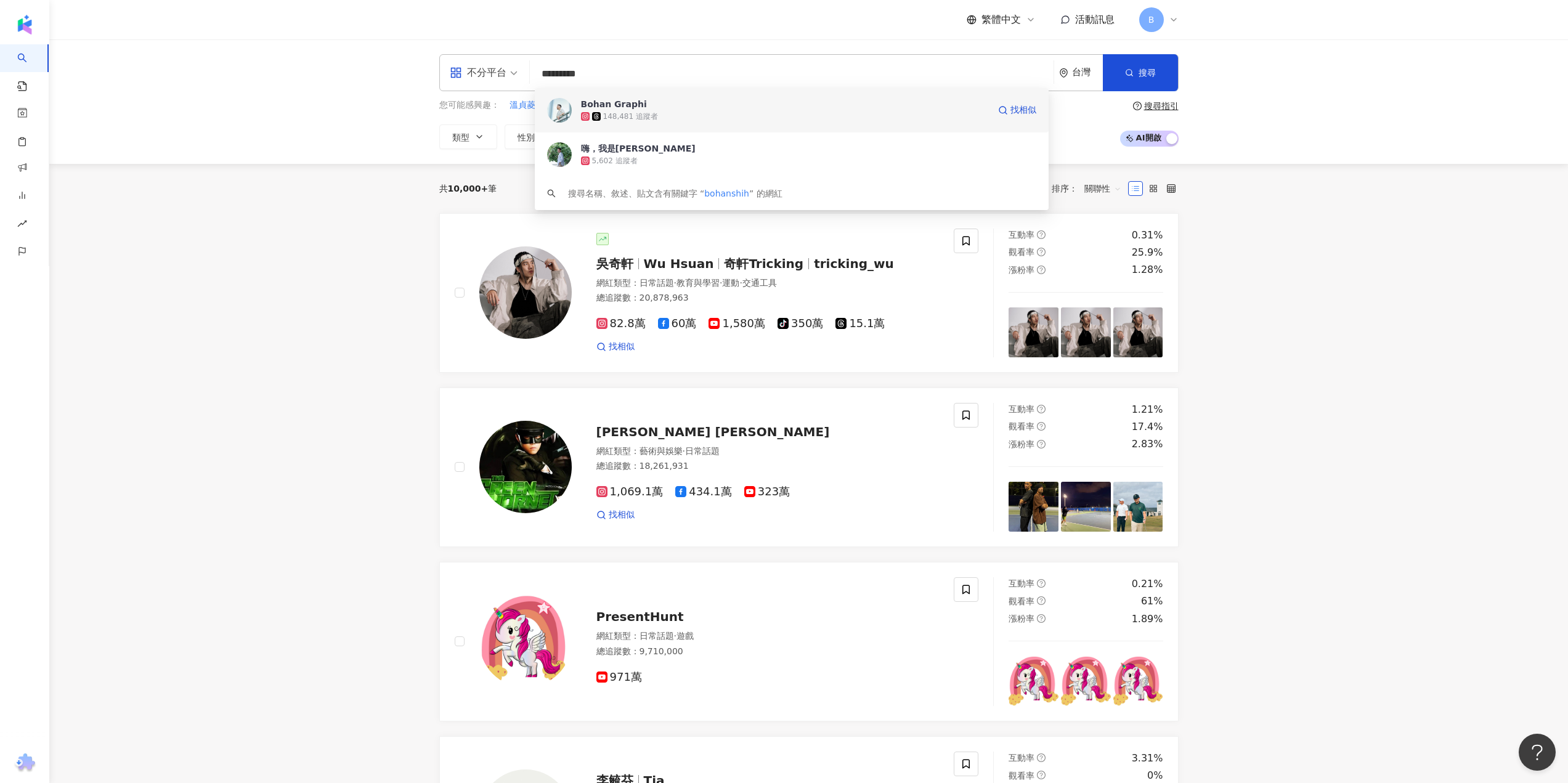
click at [651, 111] on div "148,481 追蹤者" at bounding box center [630, 116] width 55 height 10
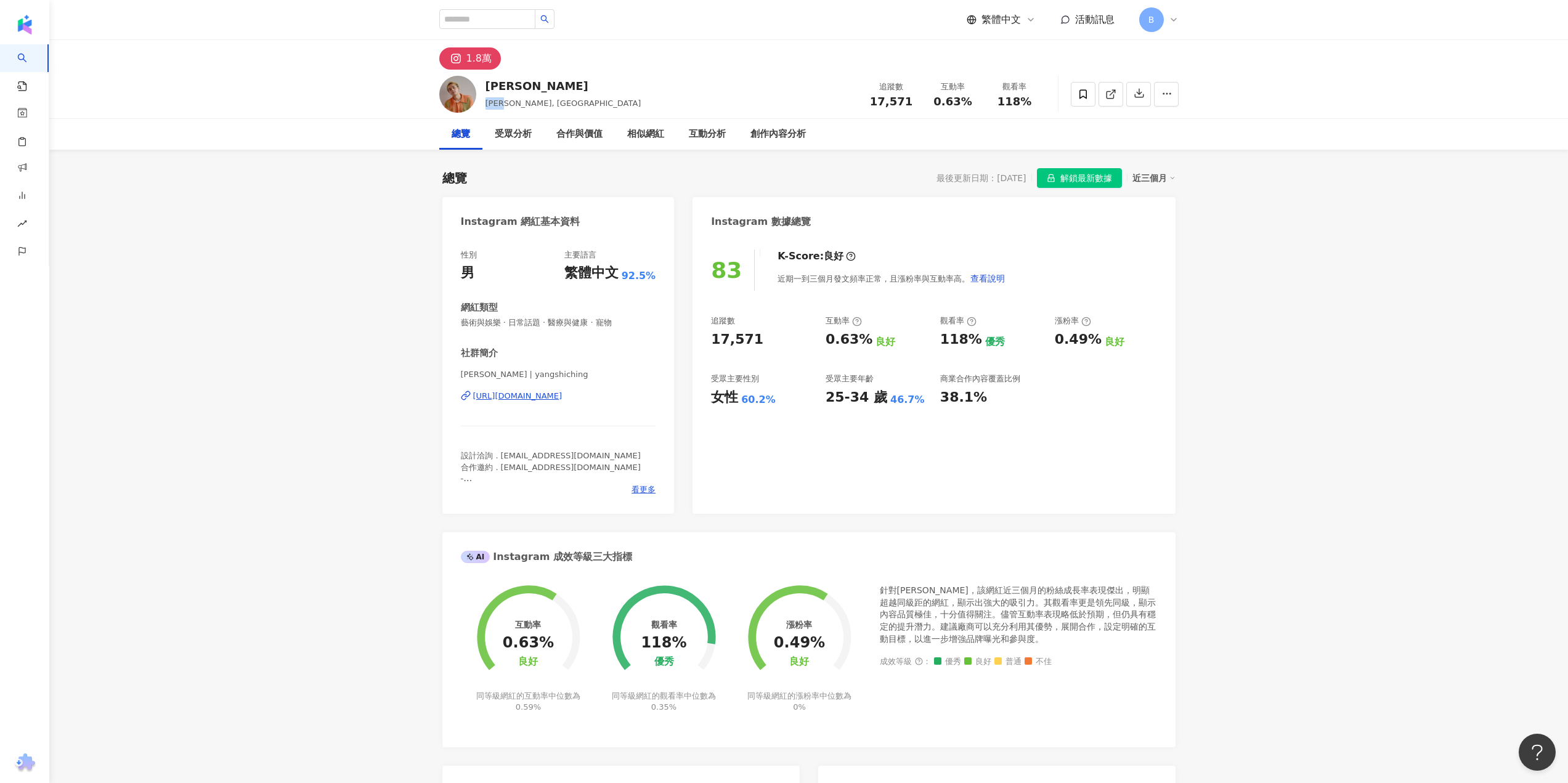
drag, startPoint x: 485, startPoint y: 103, endPoint x: 511, endPoint y: 100, distance: 26.2
click at [511, 100] on span "楊士慶, yangshiching" at bounding box center [563, 103] width 155 height 9
copy span "楊士慶,"
click at [470, 16] on input "search" at bounding box center [487, 19] width 96 height 19
paste input "**********"
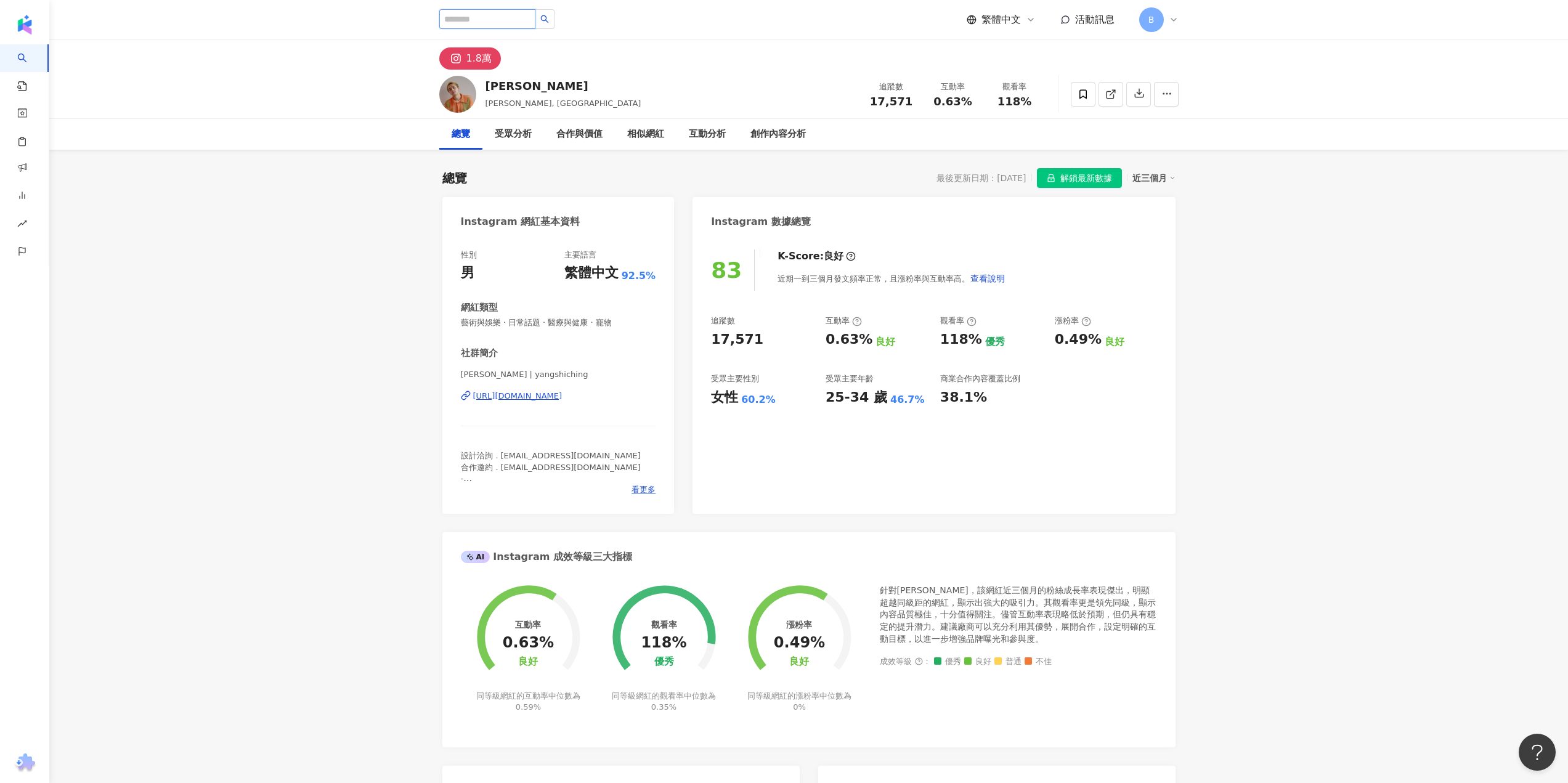
type input "**********"
click at [500, 90] on div "Sydney Sie" at bounding box center [512, 92] width 54 height 12
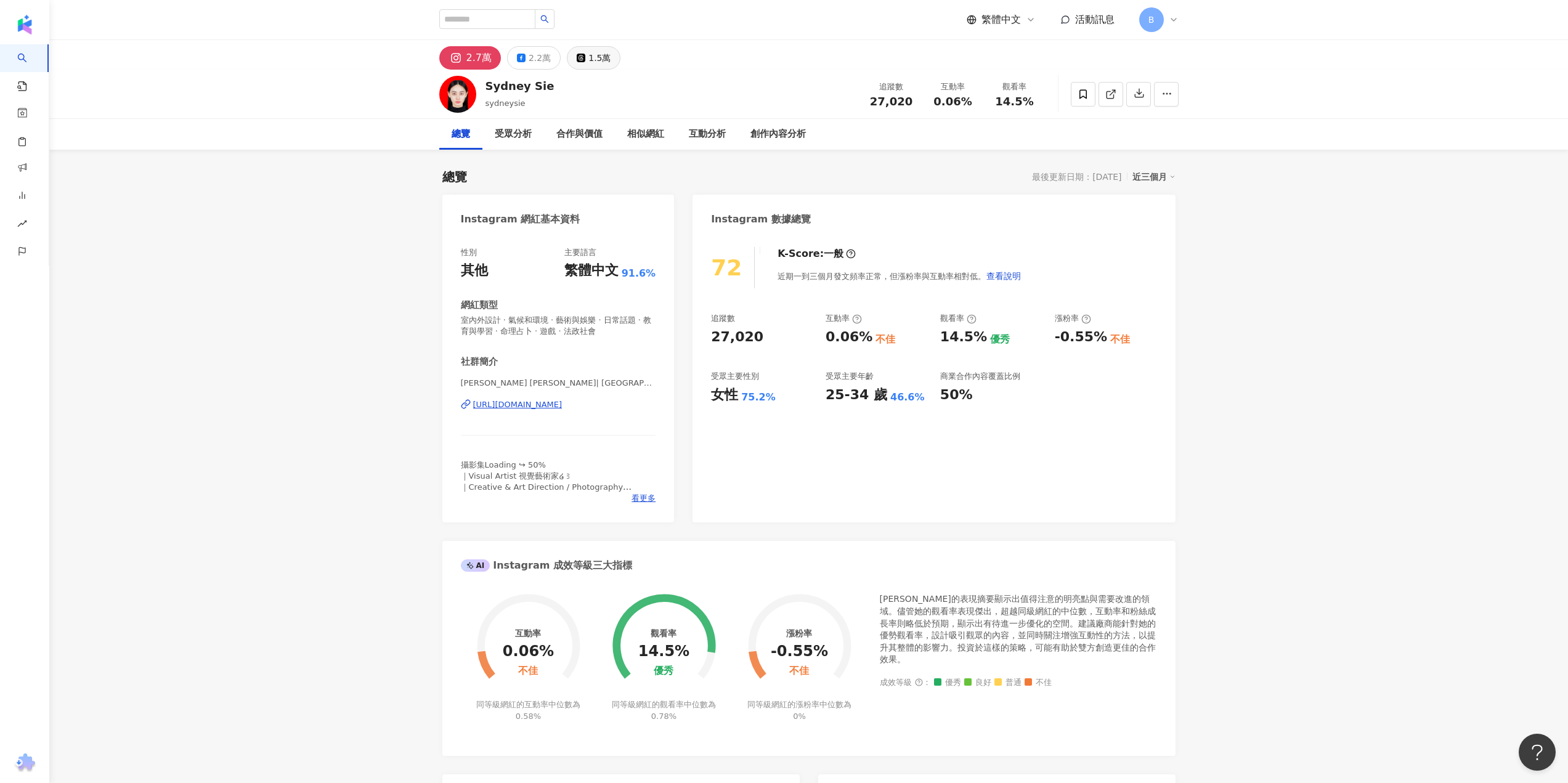
click at [592, 58] on div "1.5萬" at bounding box center [599, 58] width 23 height 17
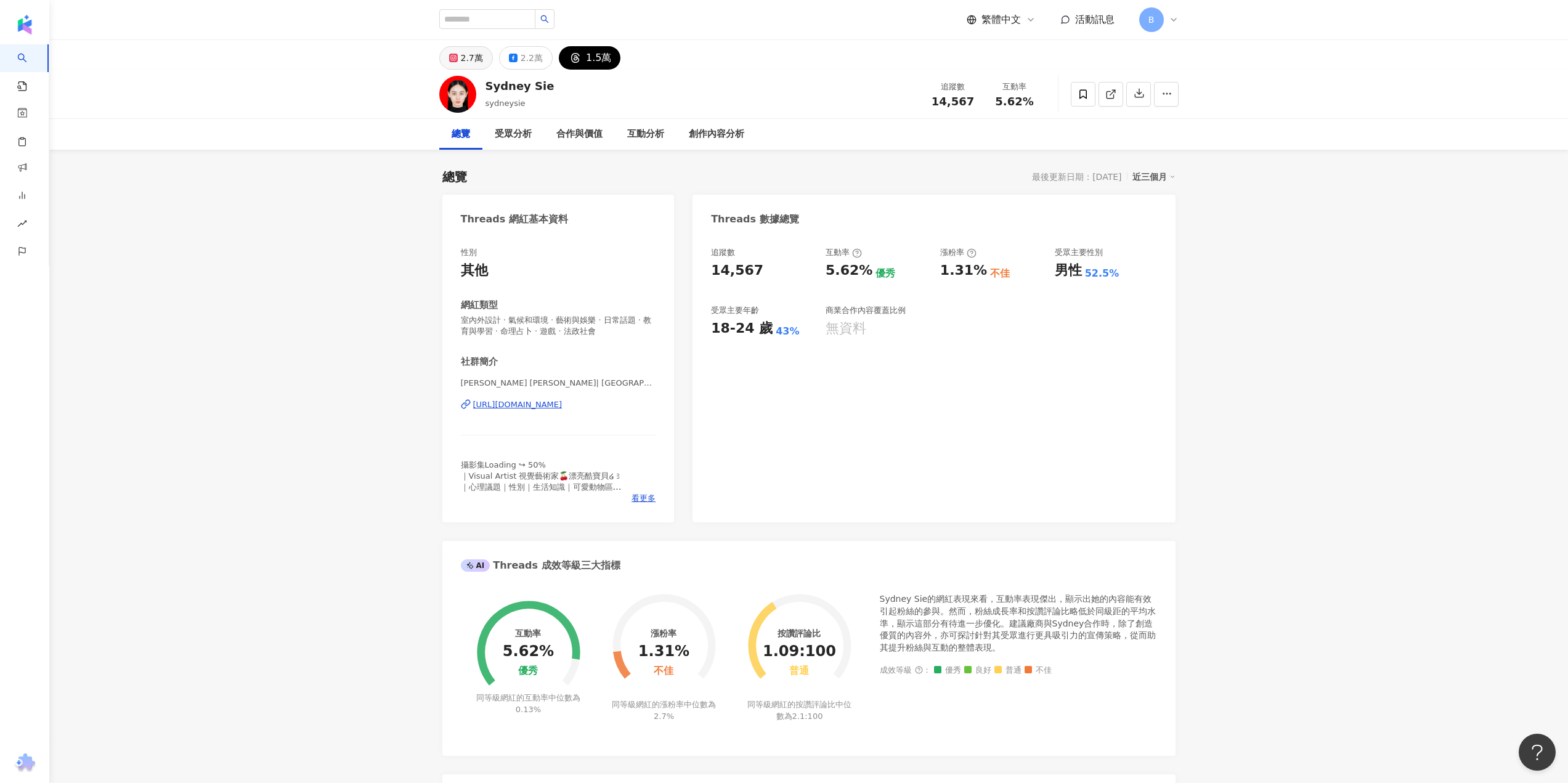
click at [450, 54] on icon at bounding box center [453, 58] width 9 height 9
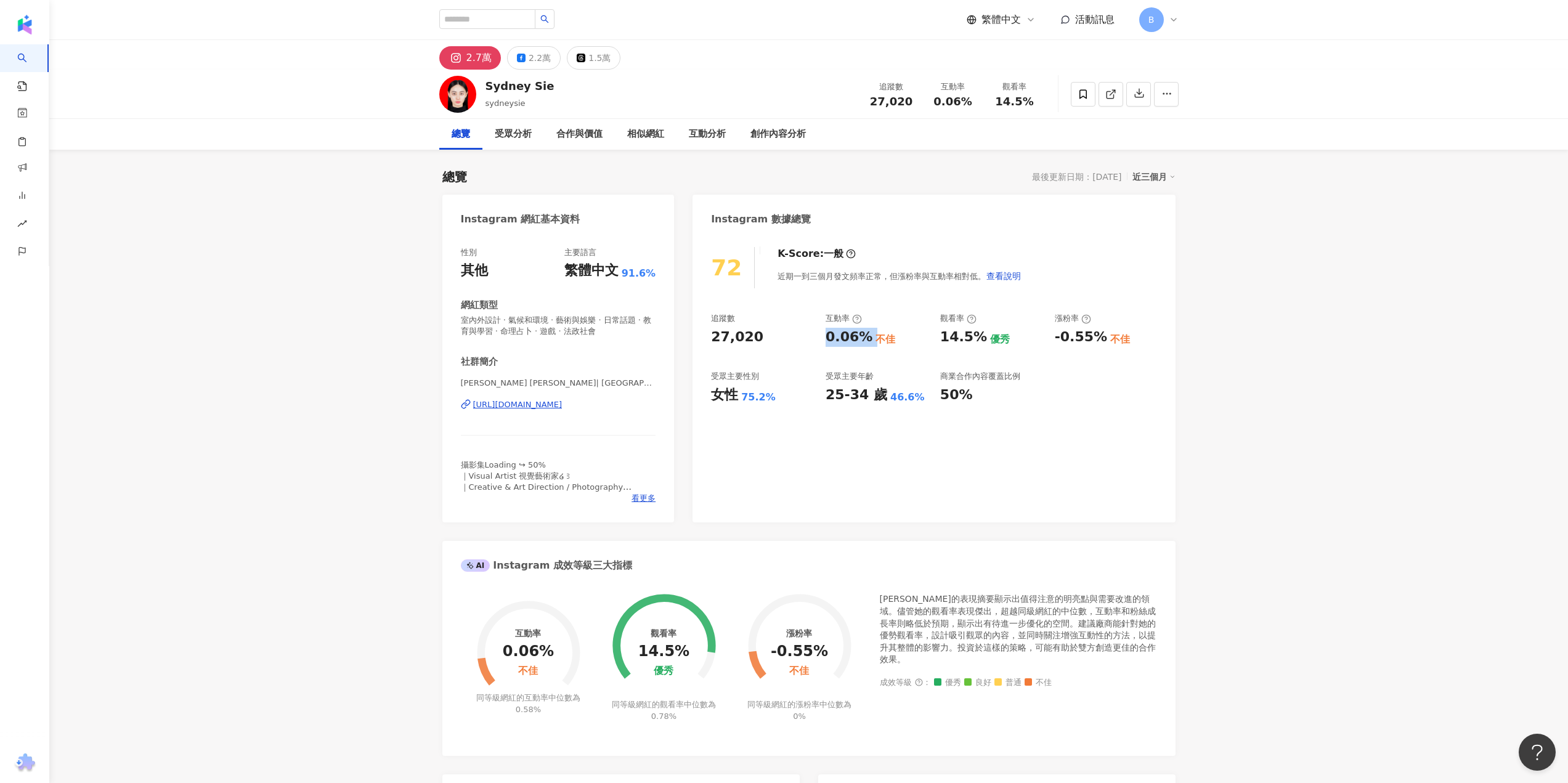
drag, startPoint x: 826, startPoint y: 336, endPoint x: 873, endPoint y: 340, distance: 47.2
click at [874, 340] on div "0.06% 不佳" at bounding box center [877, 337] width 103 height 19
copy div "0.06%"
drag, startPoint x: 940, startPoint y: 334, endPoint x: 980, endPoint y: 338, distance: 40.2
click at [980, 338] on div "14.5%" at bounding box center [963, 337] width 47 height 19
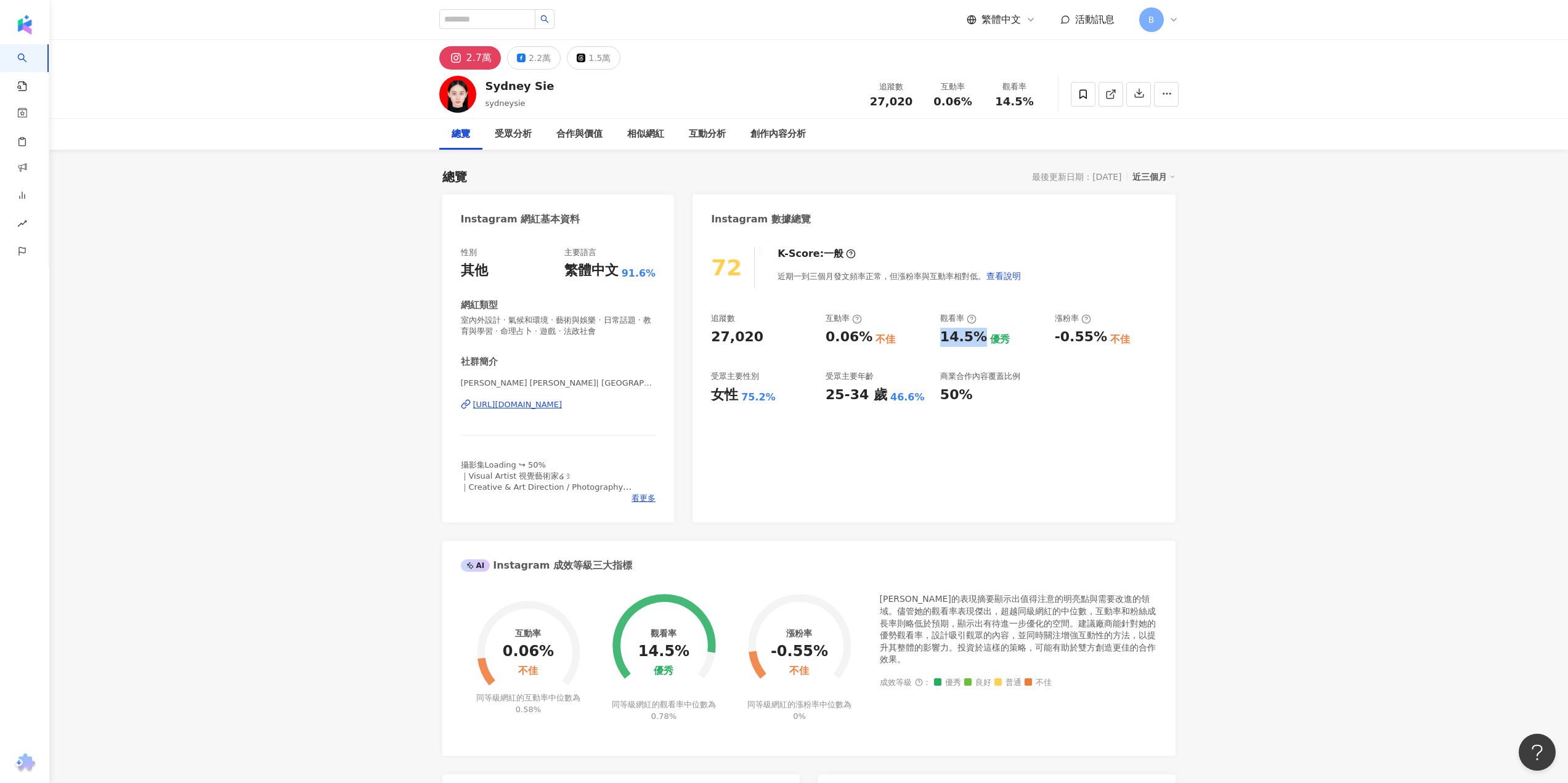
copy div "14.5%"
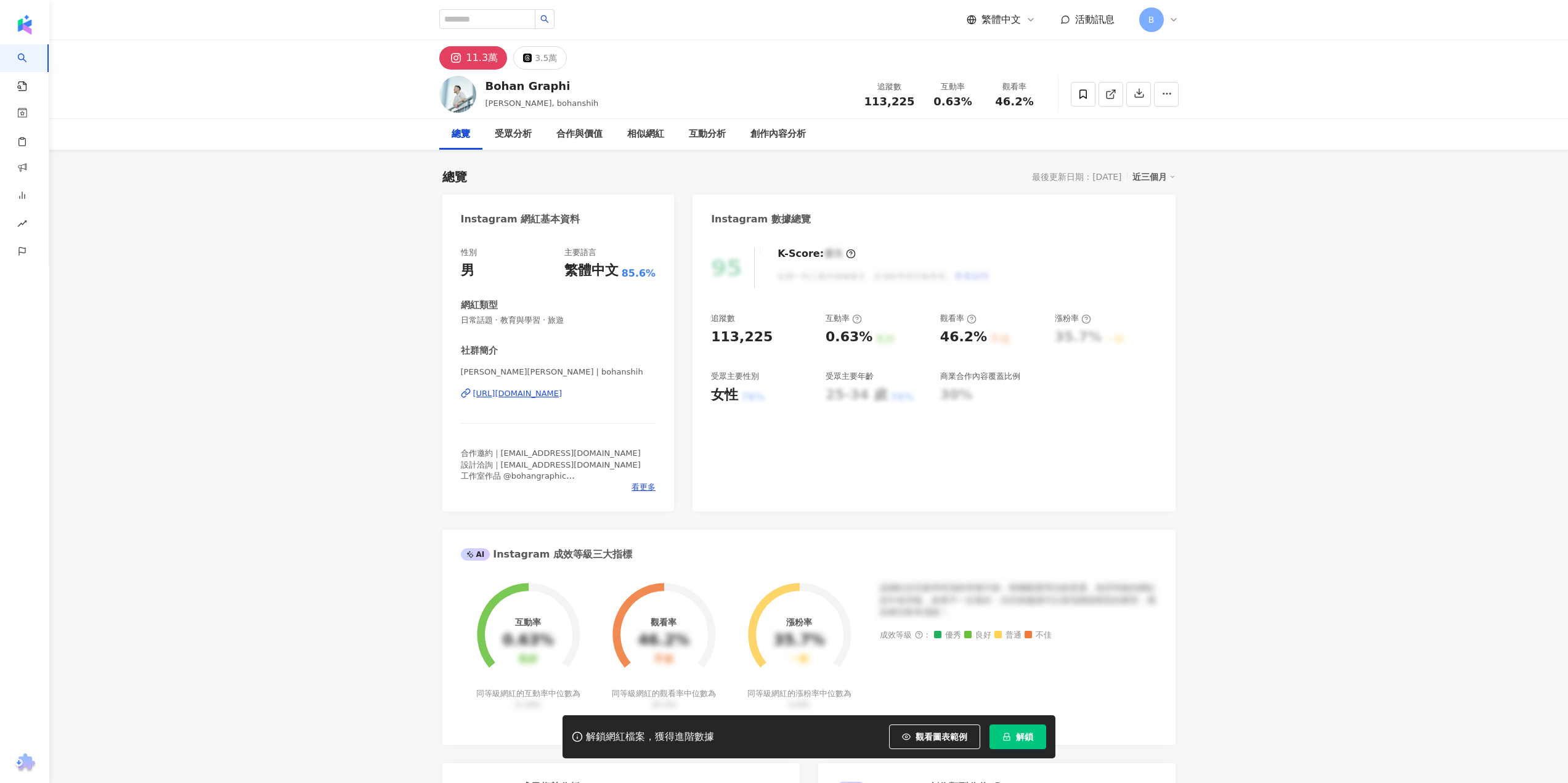
click at [1022, 739] on span "解鎖" at bounding box center [1025, 736] width 17 height 10
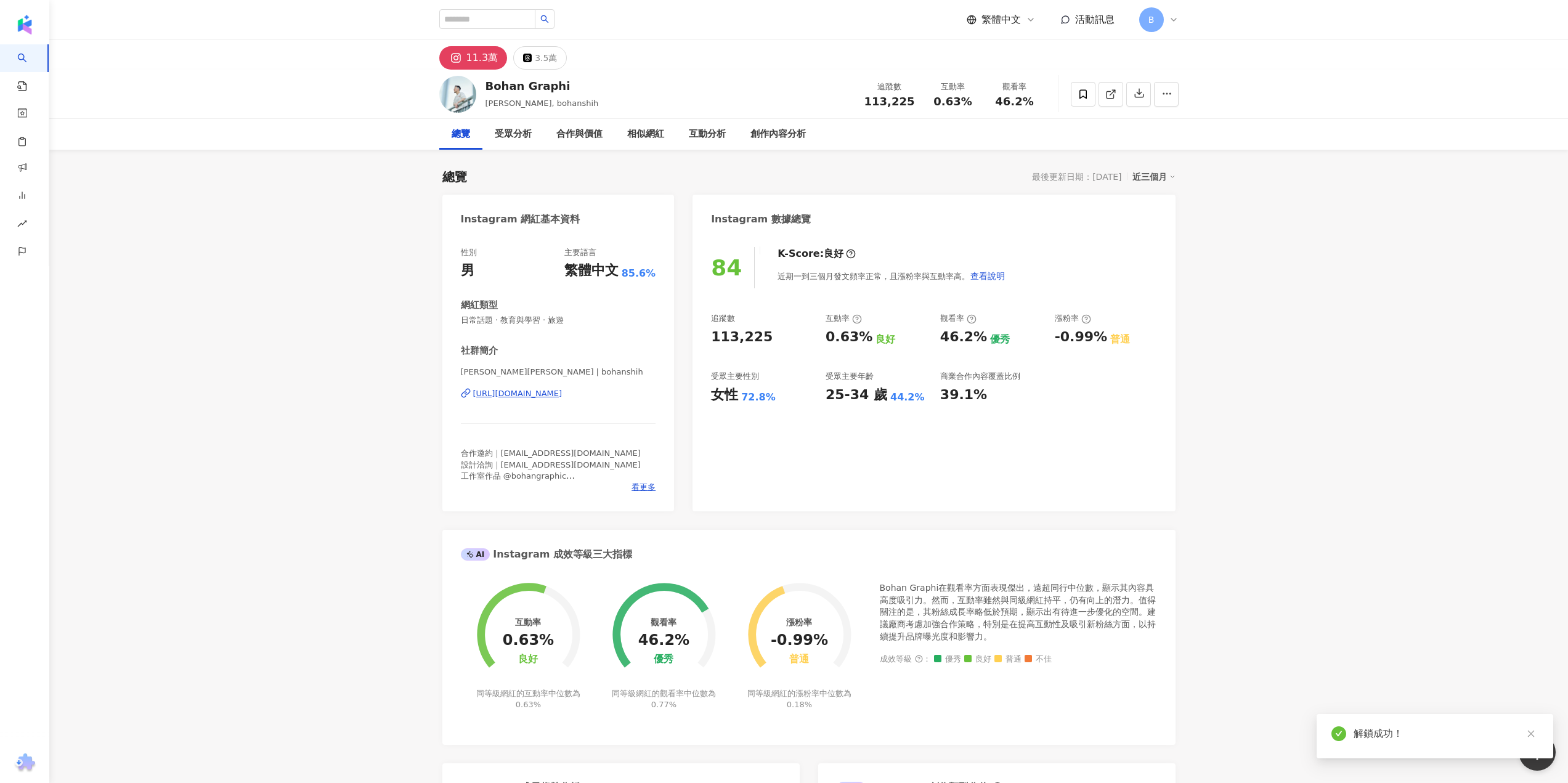
click at [1533, 735] on icon "close" at bounding box center [1531, 733] width 9 height 9
drag, startPoint x: 1055, startPoint y: 337, endPoint x: 1096, endPoint y: 337, distance: 41.0
click at [1096, 337] on div "-0.99%" at bounding box center [1081, 337] width 52 height 19
copy div "-0.99%"
click at [477, 19] on input "search" at bounding box center [487, 19] width 96 height 19
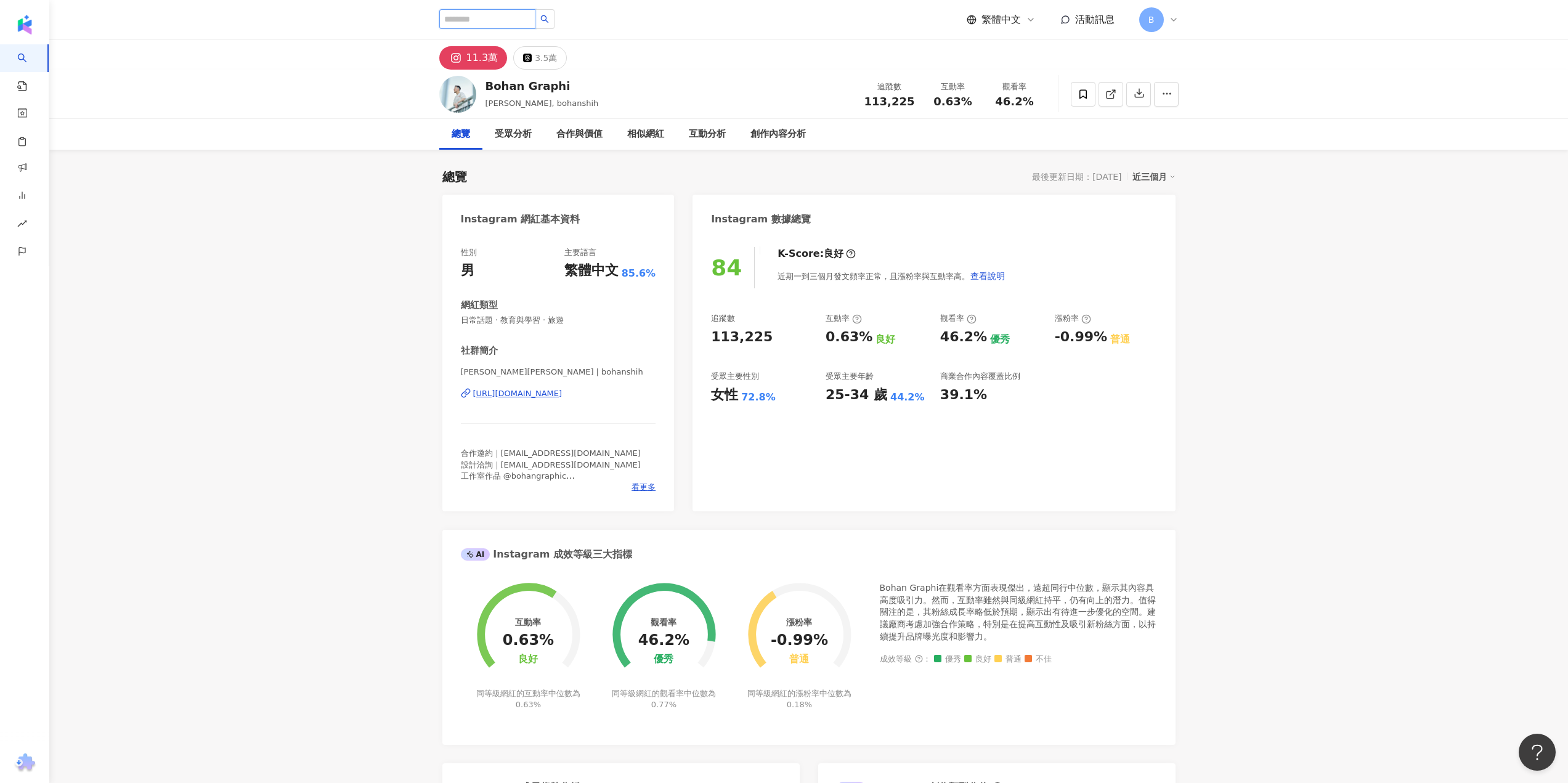
paste input "******"
type input "******"
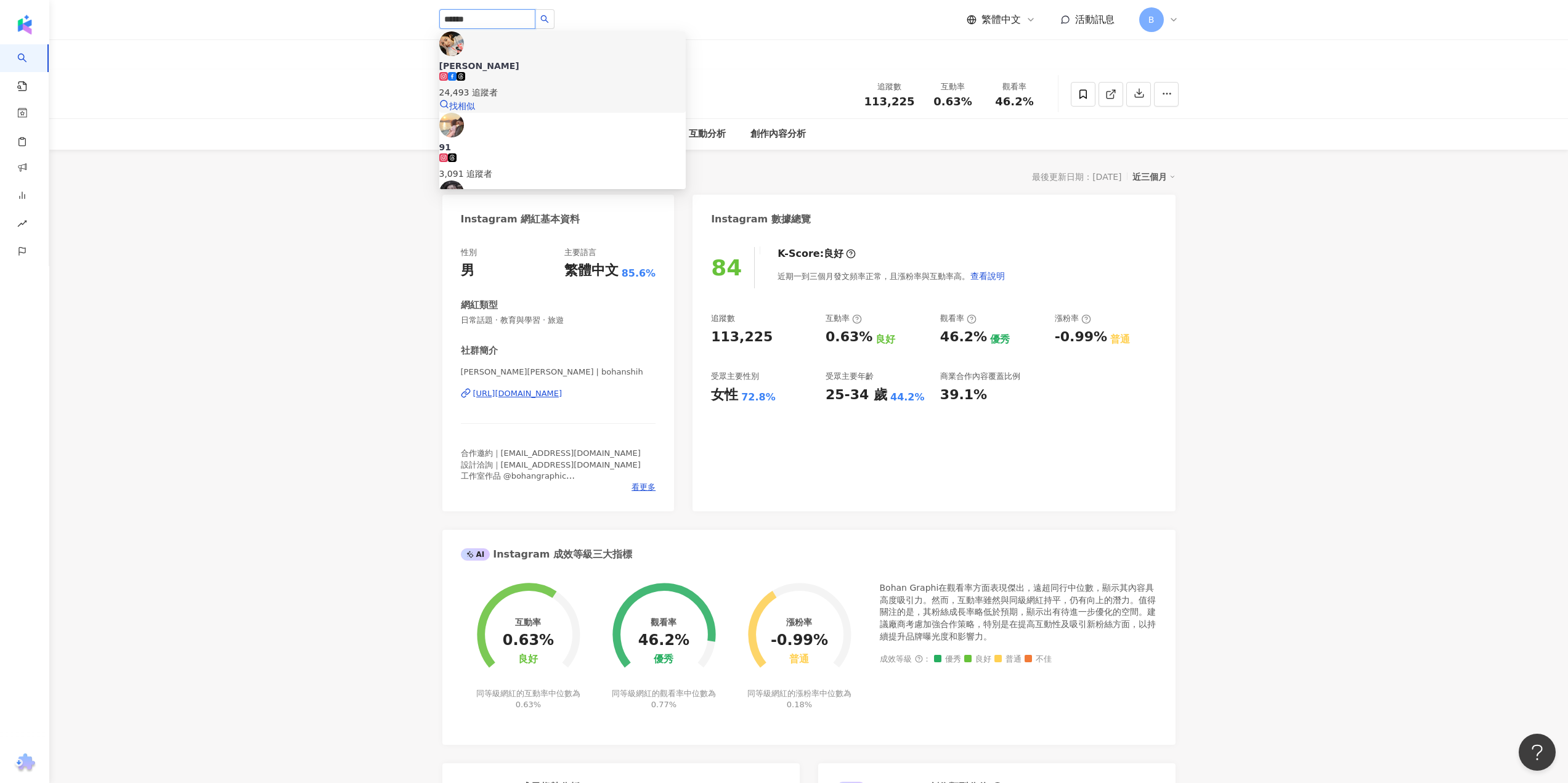
click at [536, 60] on span "[PERSON_NAME]" at bounding box center [562, 66] width 246 height 12
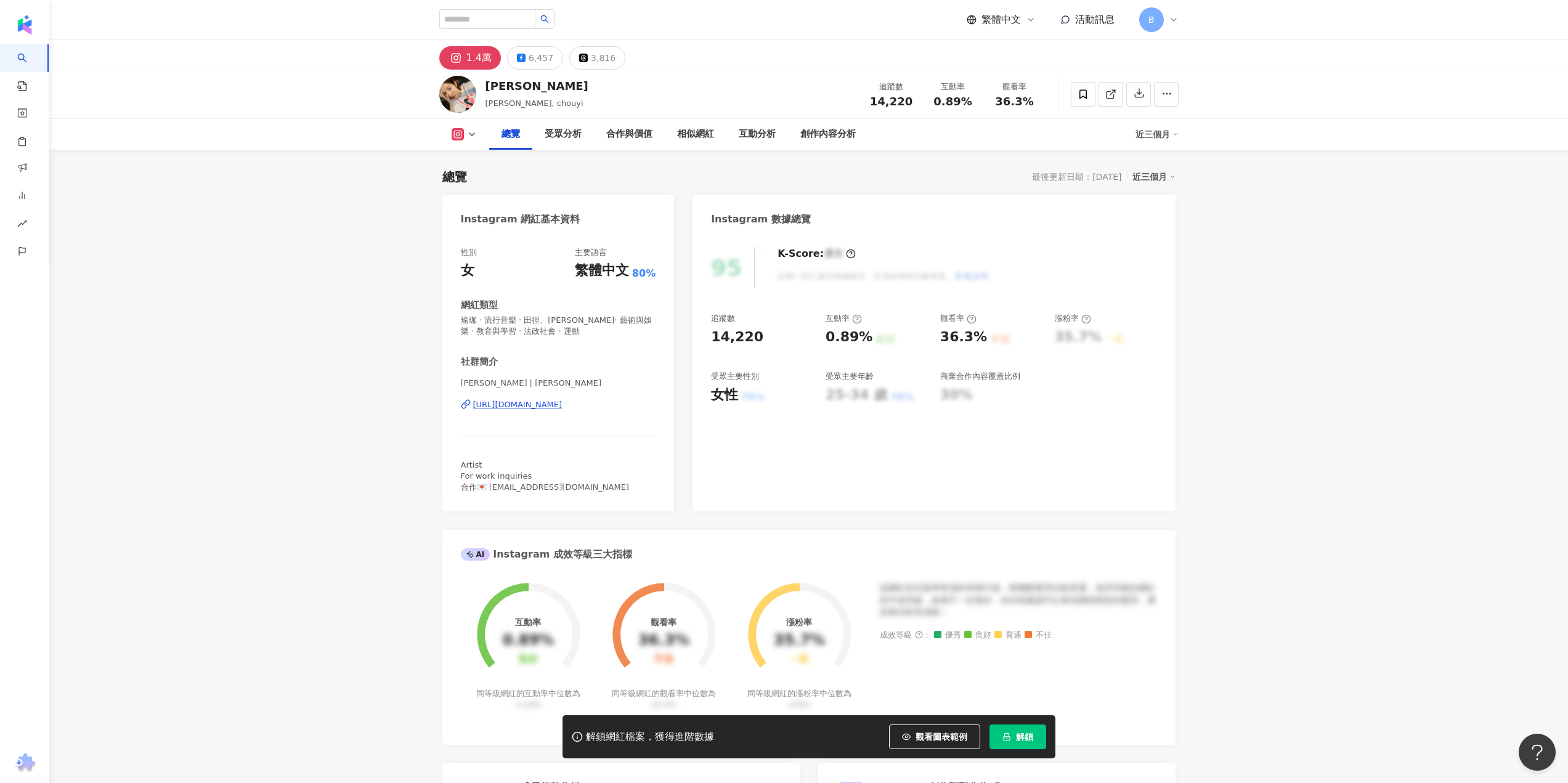
click at [1025, 739] on span "解鎖" at bounding box center [1025, 736] width 17 height 10
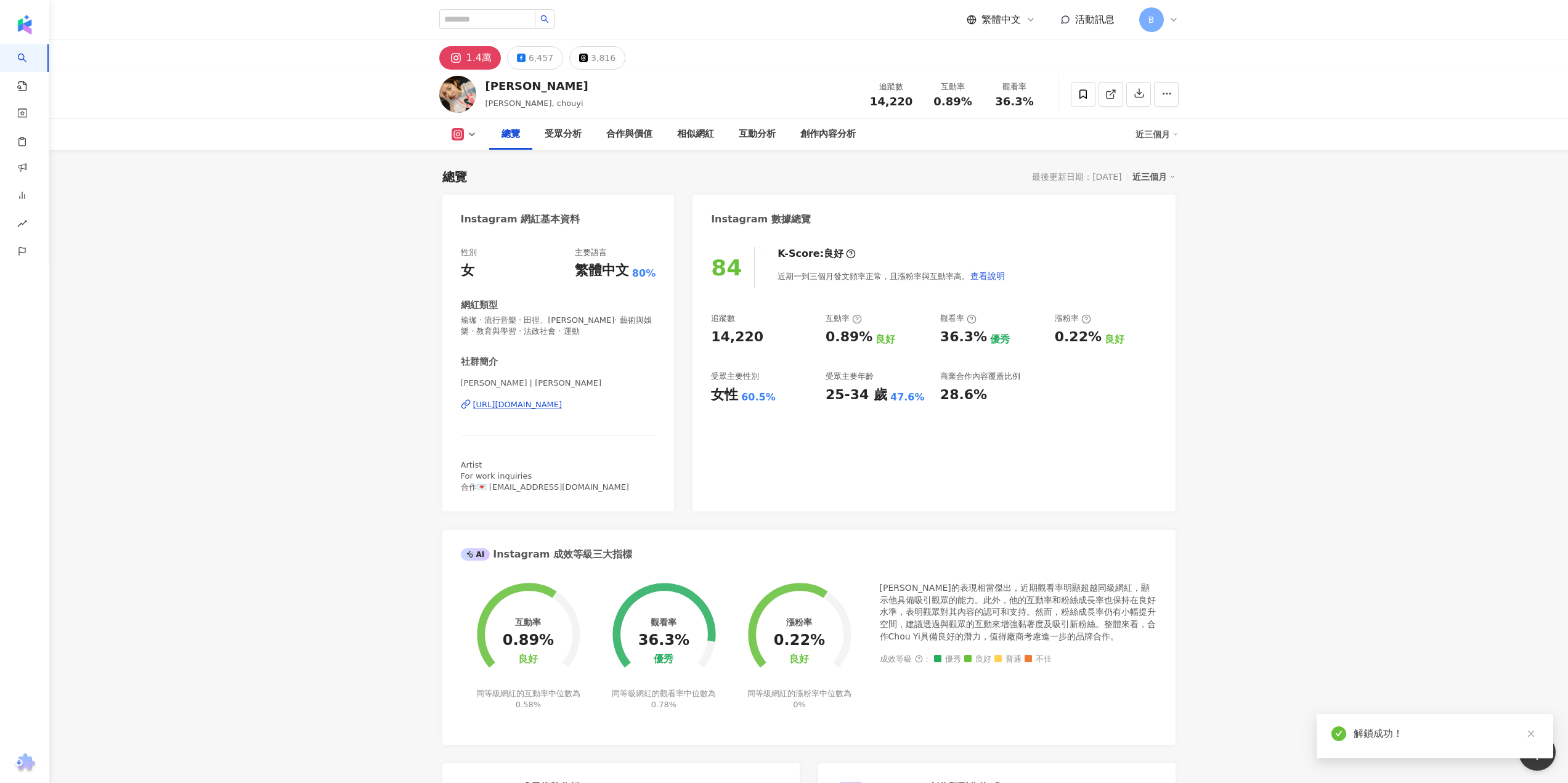
click at [499, 104] on span "[PERSON_NAME], chouyi" at bounding box center [534, 103] width 98 height 9
drag, startPoint x: 941, startPoint y: 339, endPoint x: 979, endPoint y: 341, distance: 38.1
click at [979, 341] on div "36.3%" at bounding box center [963, 337] width 47 height 19
copy div "36.3%"
click at [491, 19] on input "search" at bounding box center [487, 19] width 96 height 19
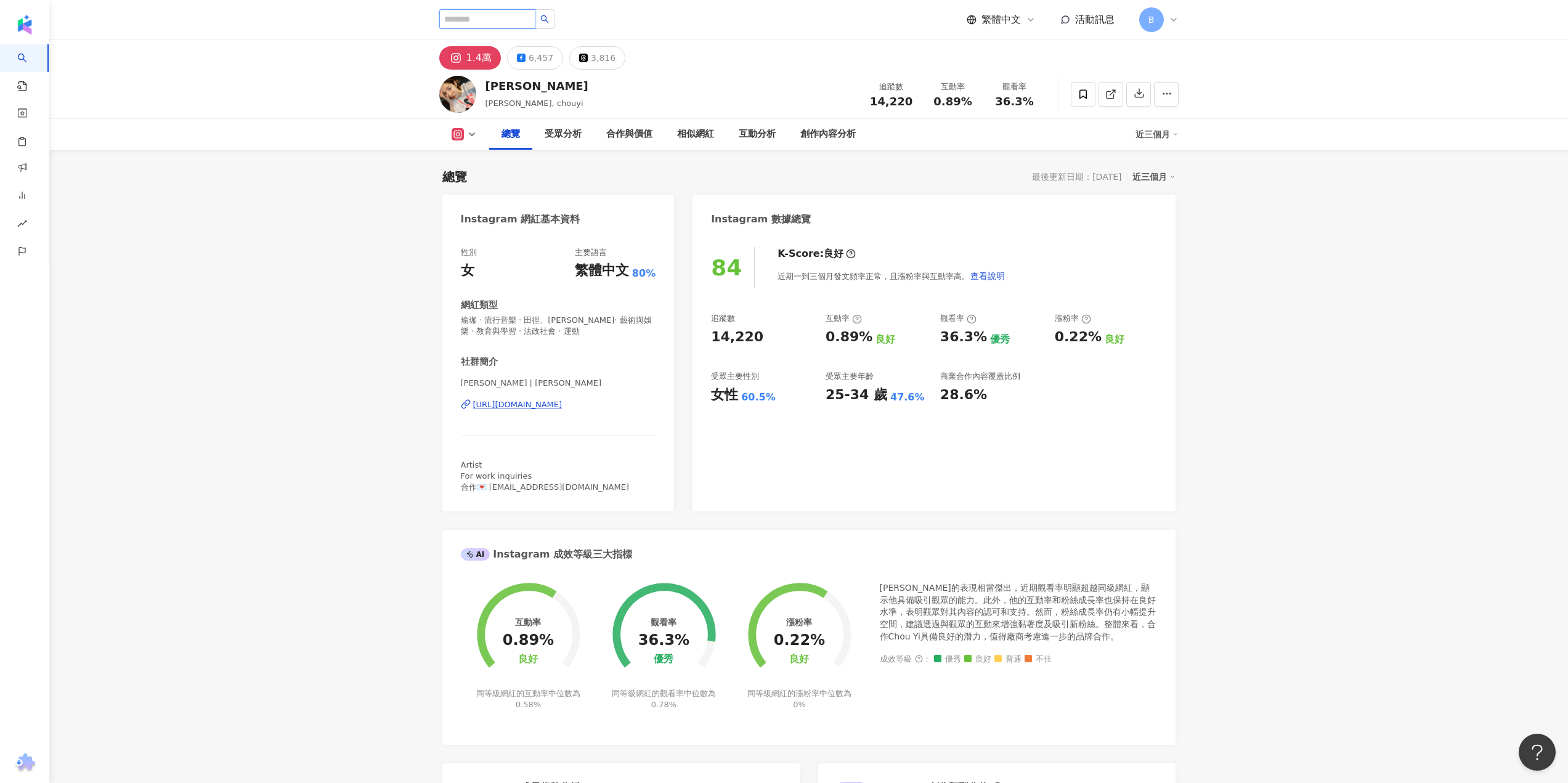
paste input "******"
type input "******"
click at [527, 48] on div "東京建築女子" at bounding box center [511, 47] width 52 height 12
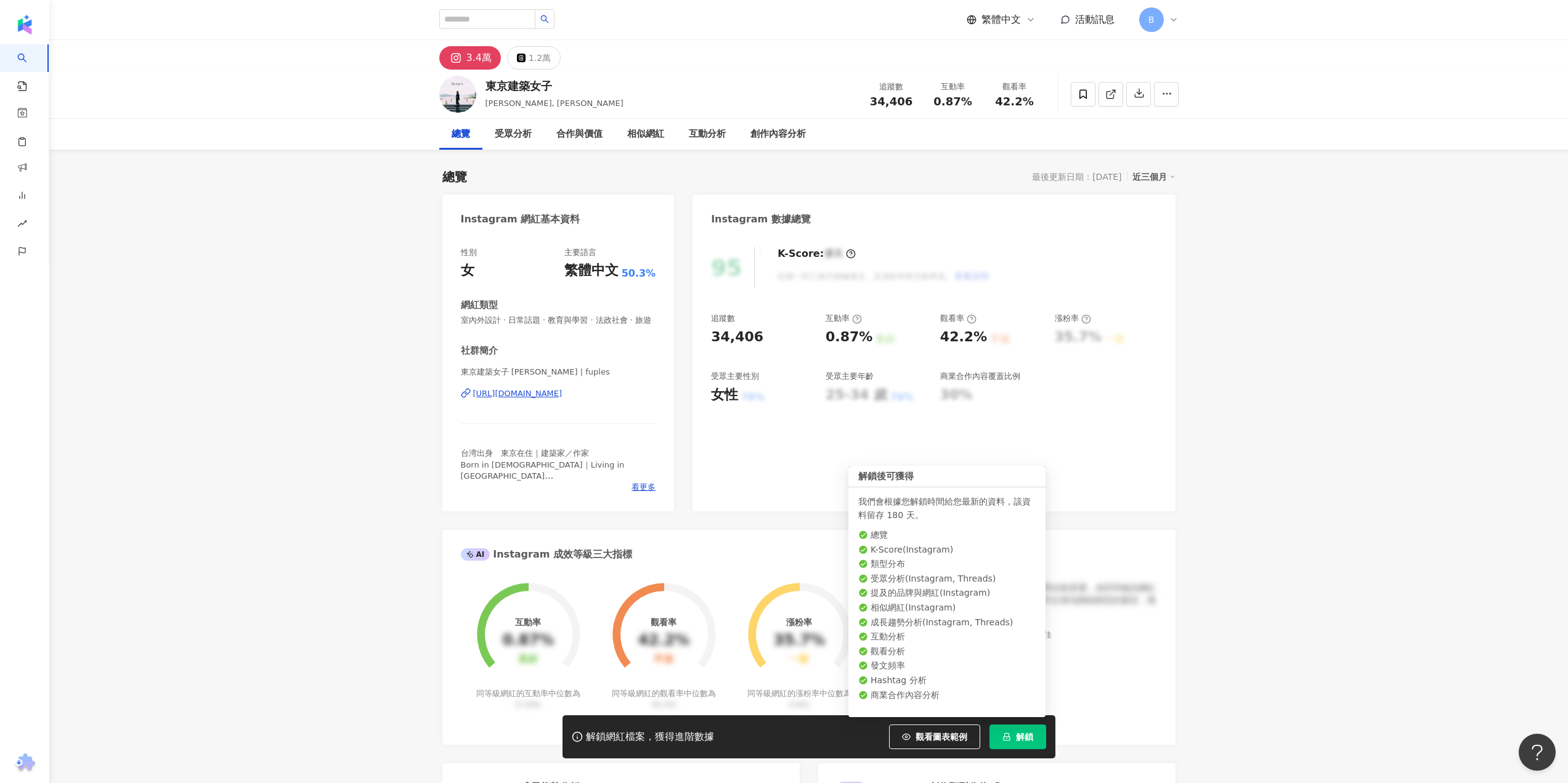
click at [1040, 739] on button "解鎖" at bounding box center [1018, 737] width 57 height 25
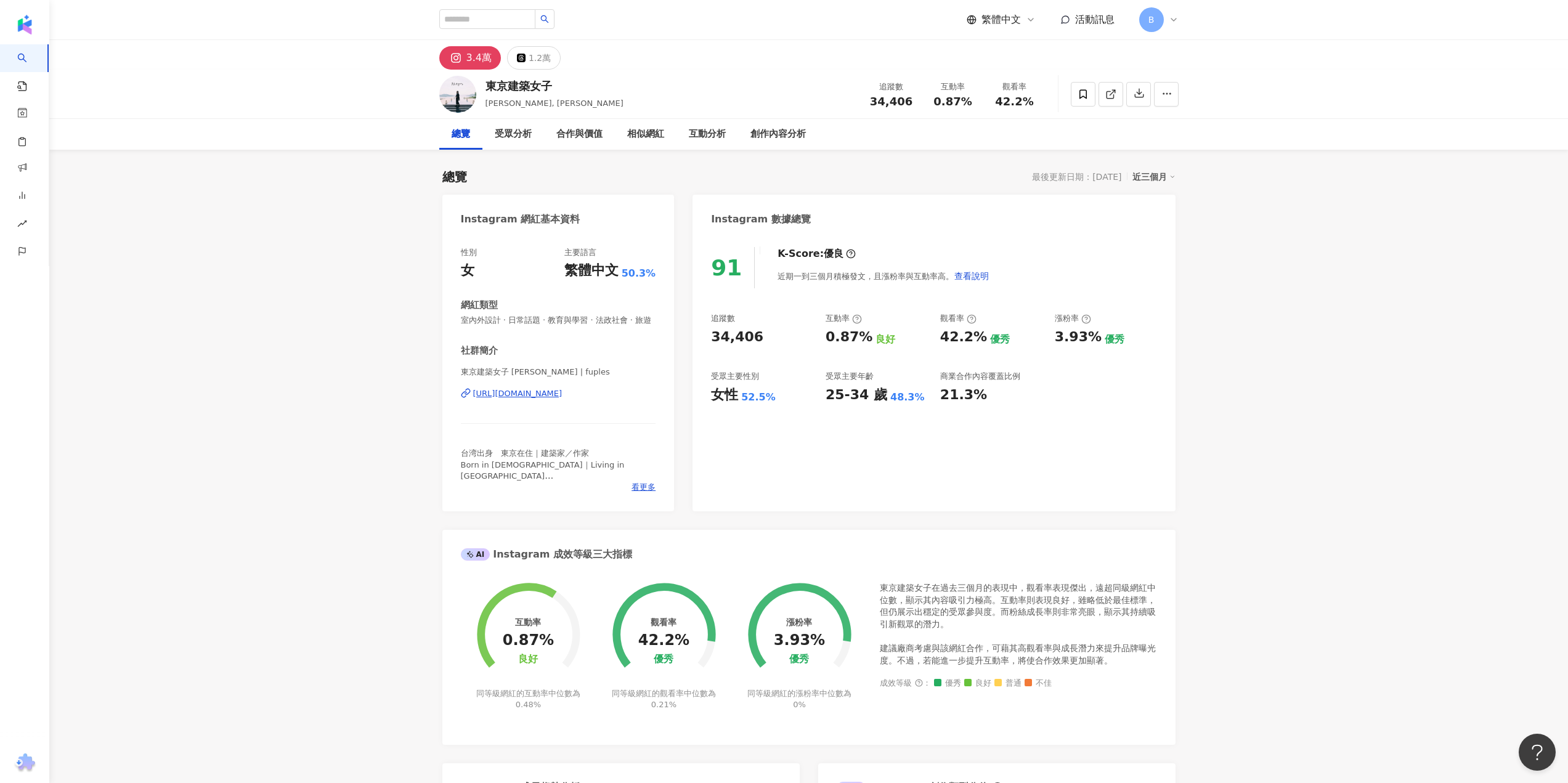
drag, startPoint x: 827, startPoint y: 338, endPoint x: 868, endPoint y: 341, distance: 41.1
click at [868, 341] on div "0.87% 良好" at bounding box center [877, 337] width 103 height 19
copy div "0.87%"
drag, startPoint x: 941, startPoint y: 340, endPoint x: 979, endPoint y: 341, distance: 38.0
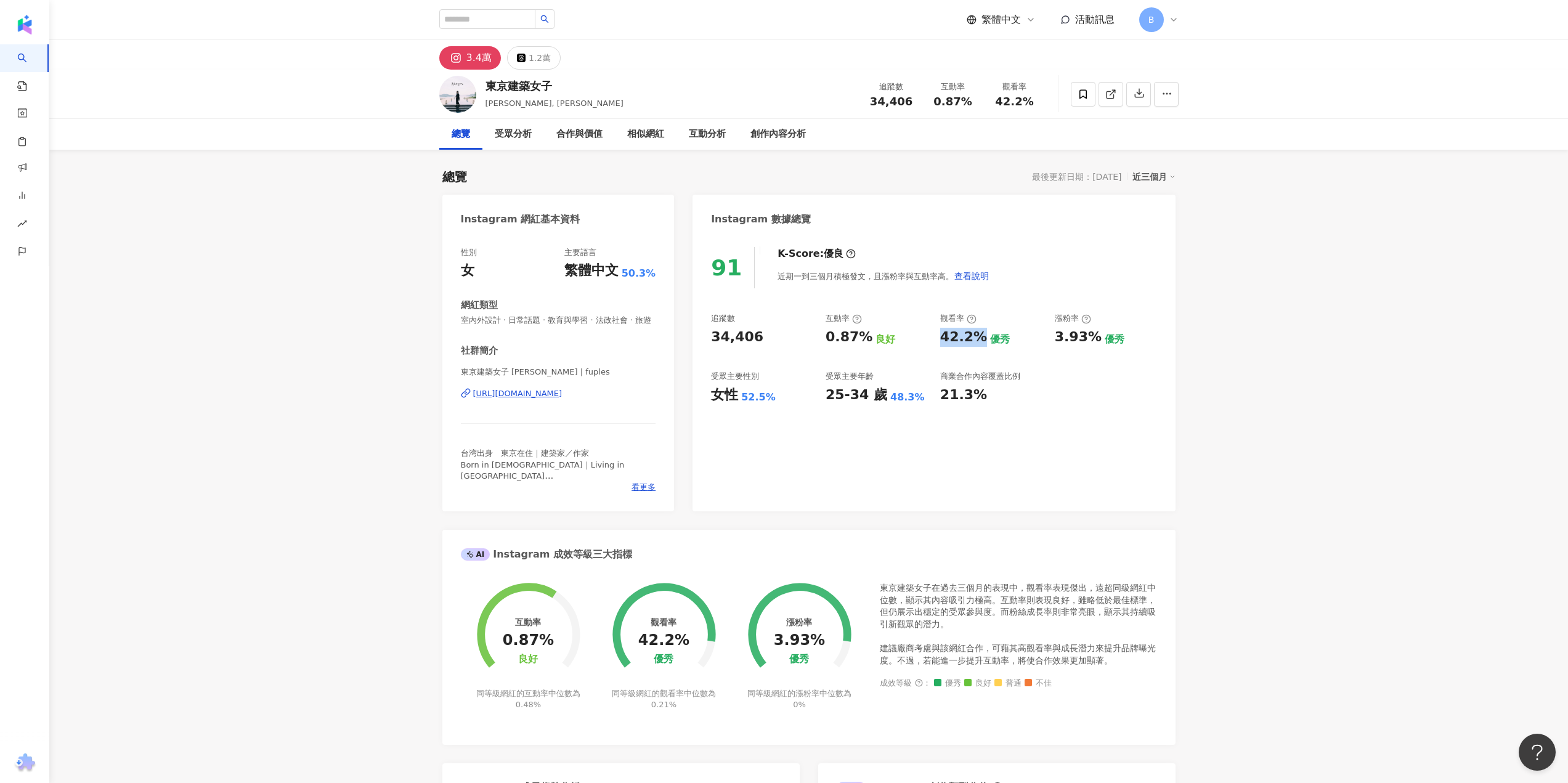
click at [979, 341] on div "42.2%" at bounding box center [963, 337] width 47 height 19
copy div "42.2%"
drag, startPoint x: 1055, startPoint y: 337, endPoint x: 1095, endPoint y: 340, distance: 40.1
click at [1095, 340] on div "3.93%" at bounding box center [1078, 337] width 47 height 19
copy div "3.93%"
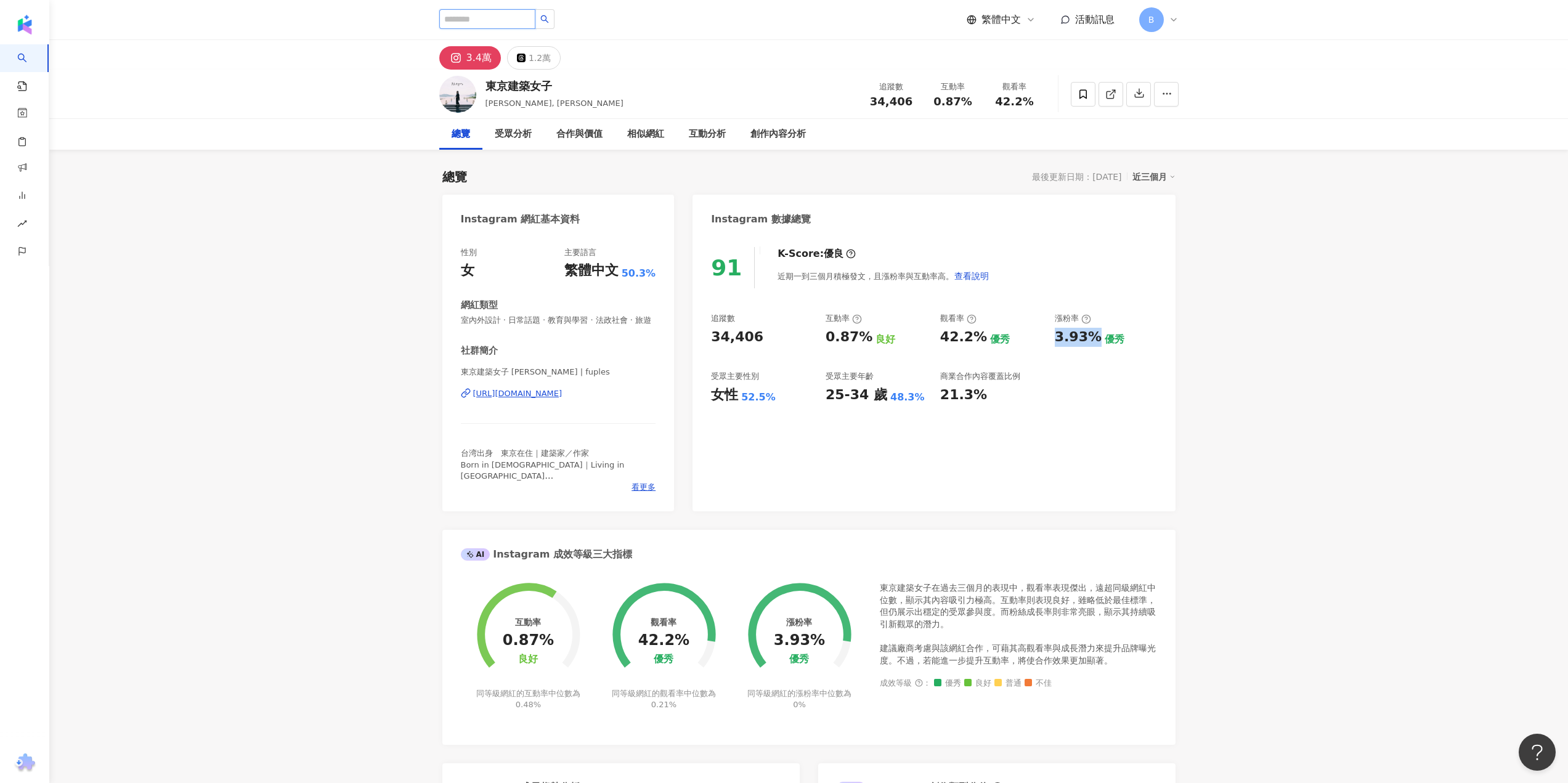
click at [515, 24] on input "search" at bounding box center [487, 19] width 96 height 19
paste input "*********"
type input "*********"
click at [529, 43] on span "[PERSON_NAME]" at bounding box center [525, 47] width 80 height 12
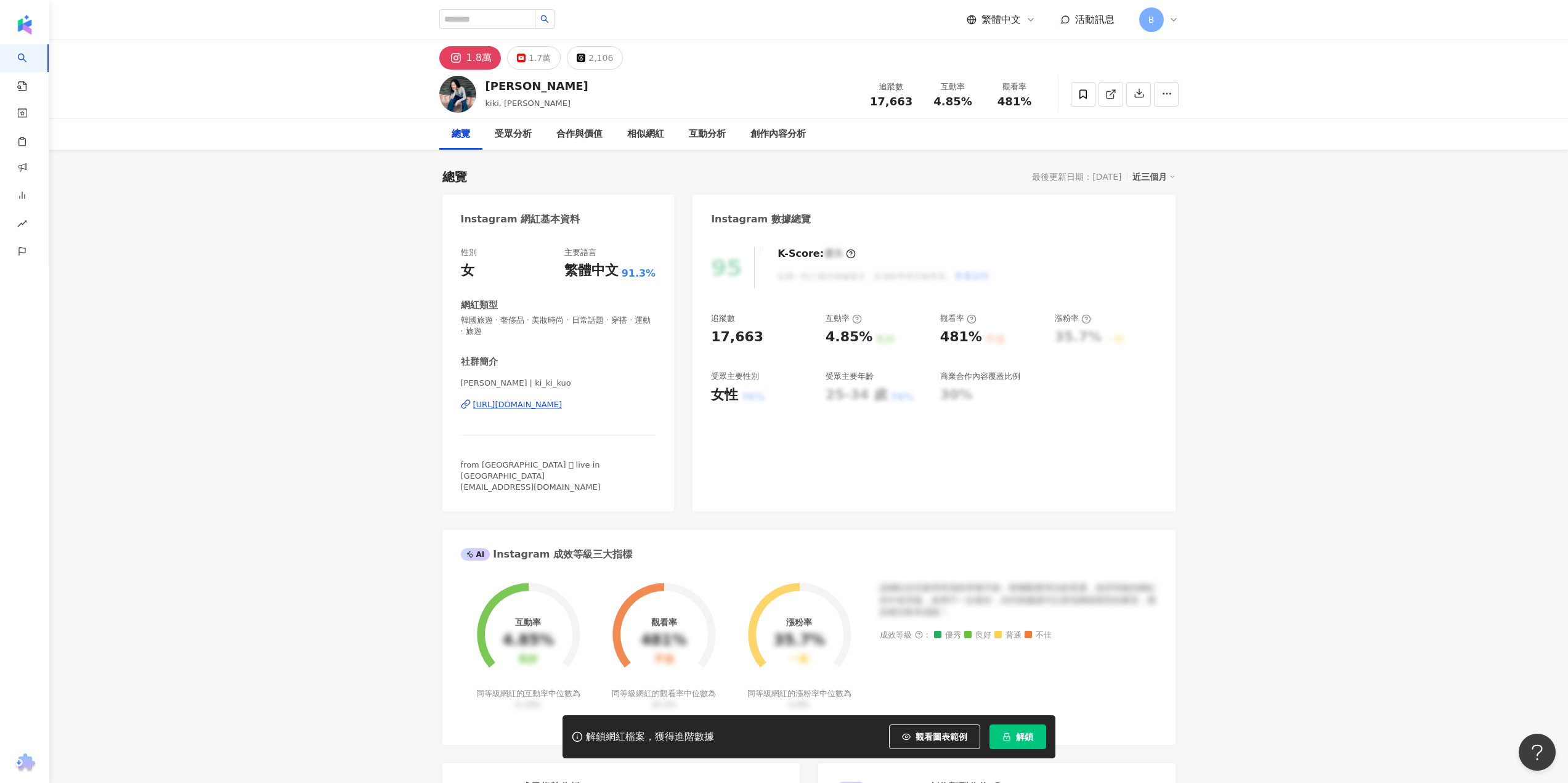
click at [1016, 734] on span "解鎖" at bounding box center [1025, 736] width 17 height 10
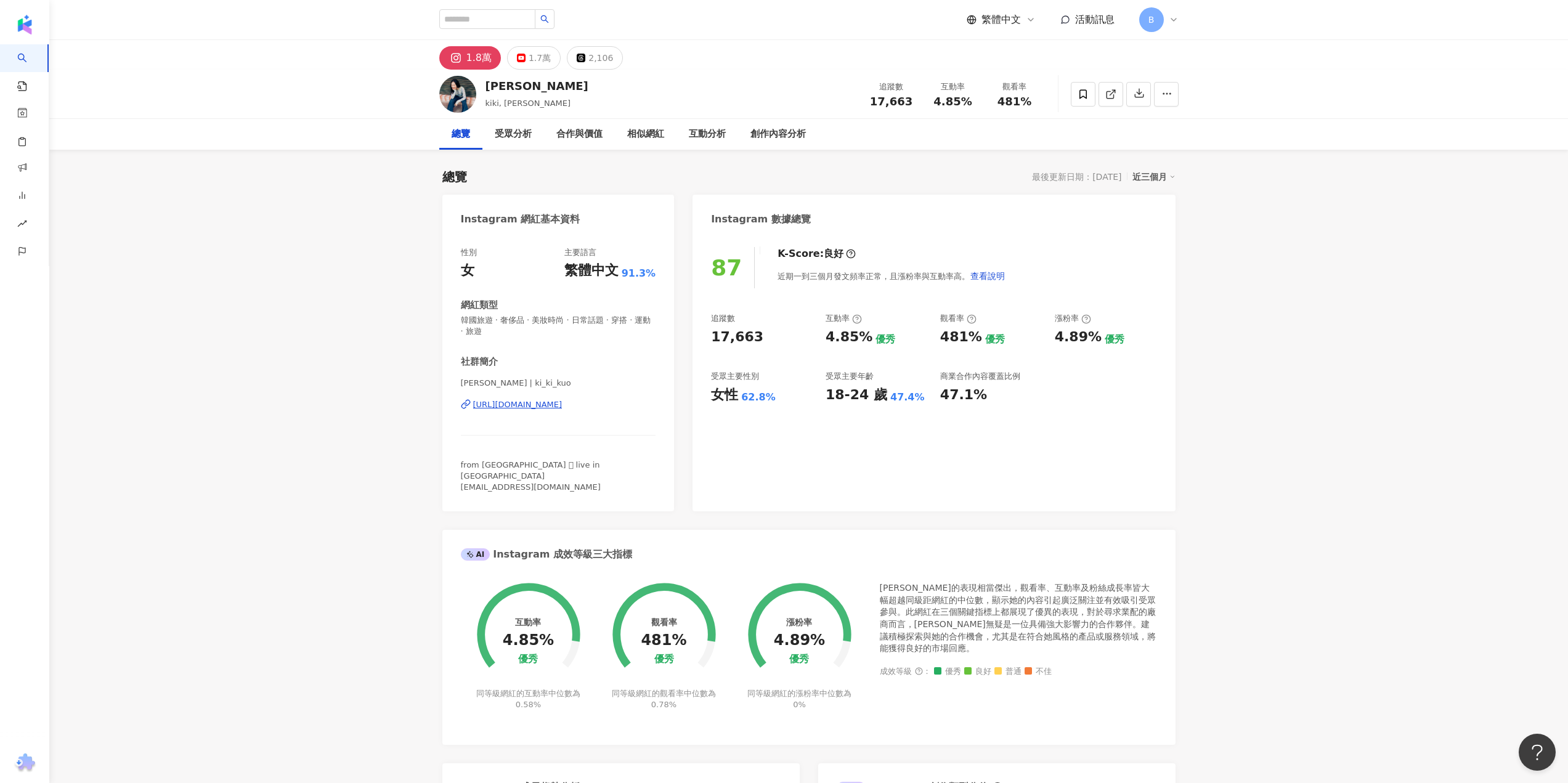
click at [977, 337] on div "481% 優秀" at bounding box center [991, 337] width 103 height 19
